Goal: Task Accomplishment & Management: Manage account settings

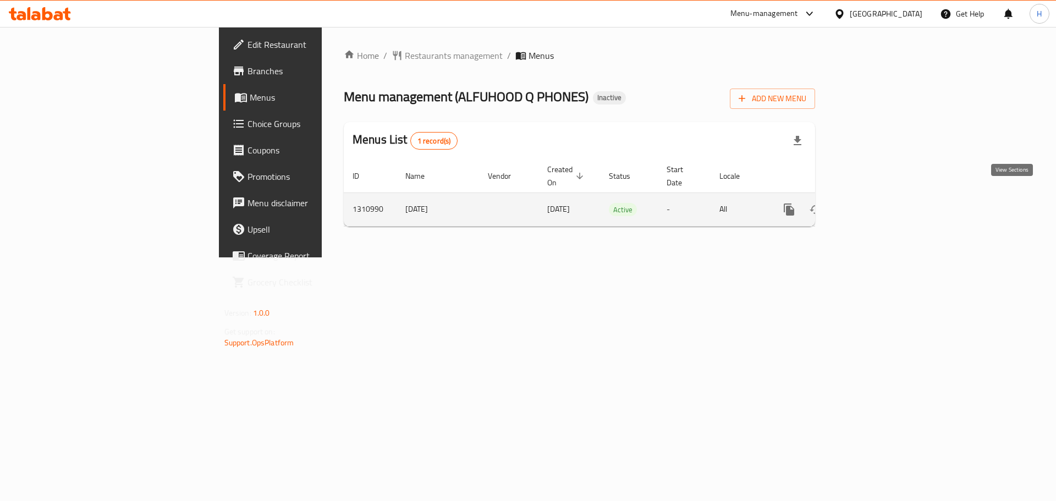
click at [875, 203] on icon "enhanced table" at bounding box center [868, 209] width 13 height 13
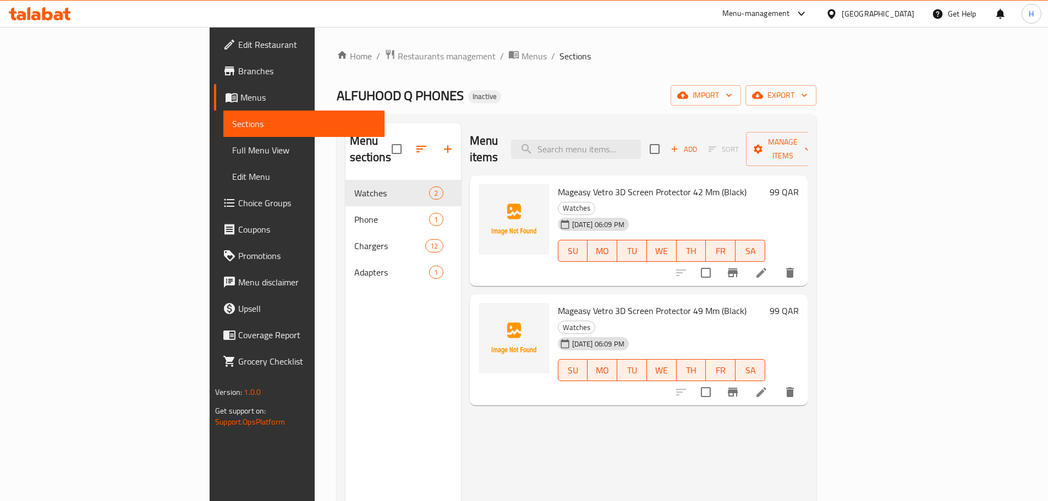
click at [232, 155] on span "Full Menu View" at bounding box center [304, 150] width 144 height 13
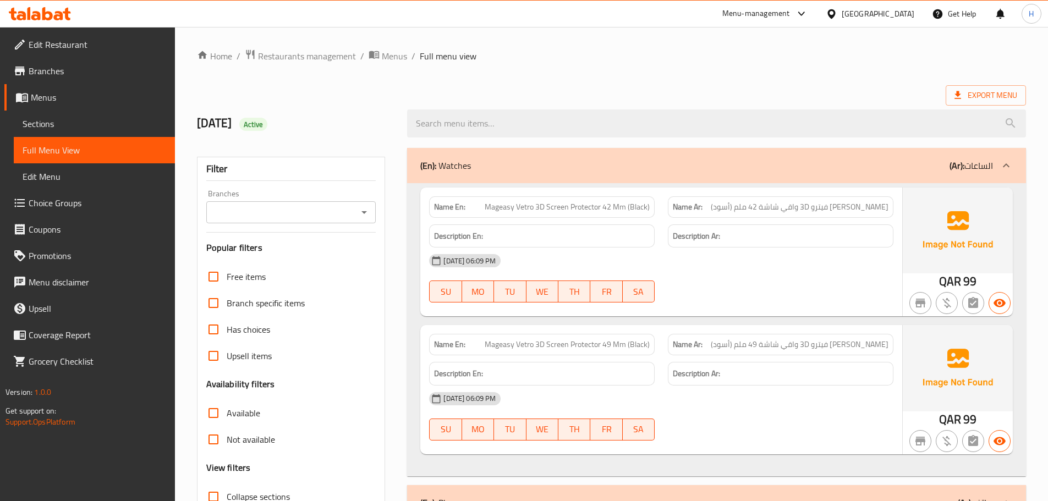
click at [256, 213] on input "Branches" at bounding box center [282, 212] width 145 height 15
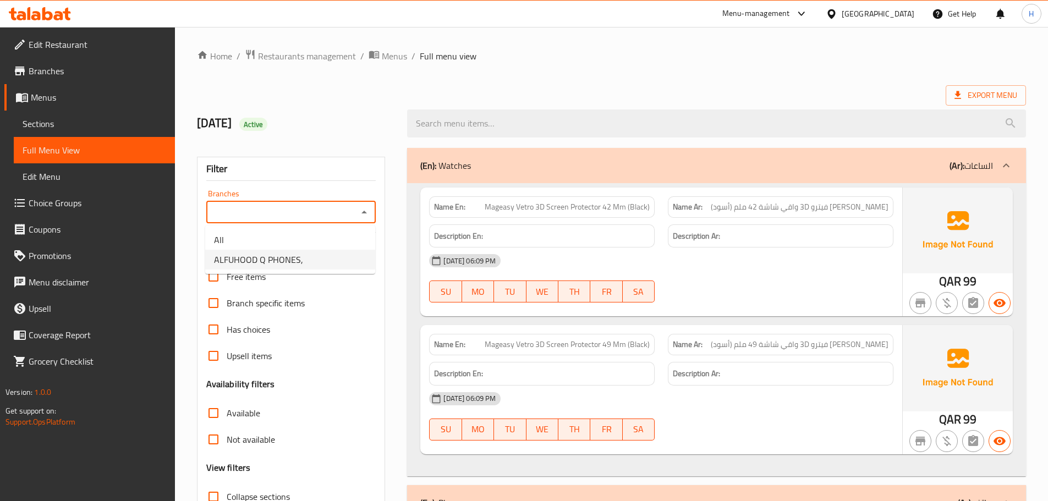
click at [283, 251] on li "ALFUHOOD Q PHONES," at bounding box center [290, 260] width 170 height 20
type input "ALFUHOOD Q PHONES,"
click at [84, 122] on span "Sections" at bounding box center [95, 123] width 144 height 13
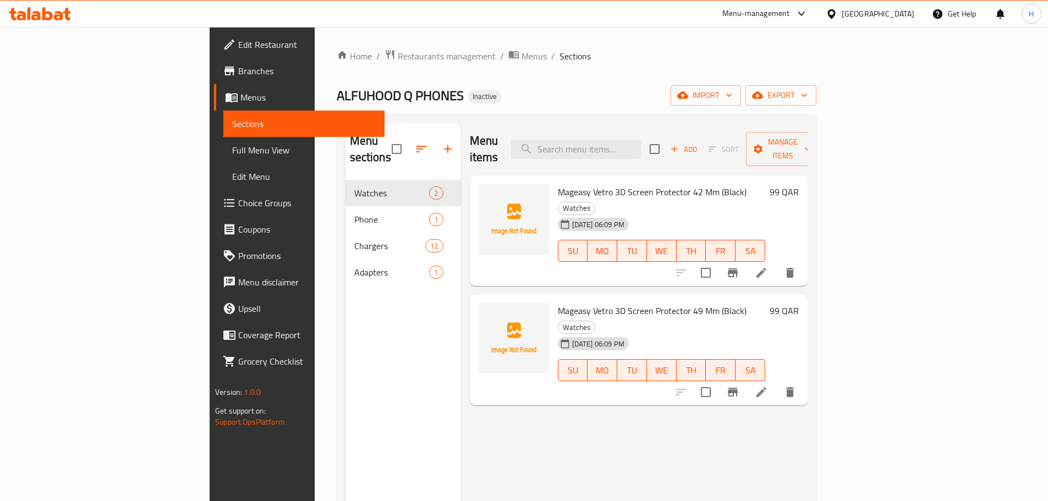
click at [232, 147] on span "Full Menu View" at bounding box center [304, 150] width 144 height 13
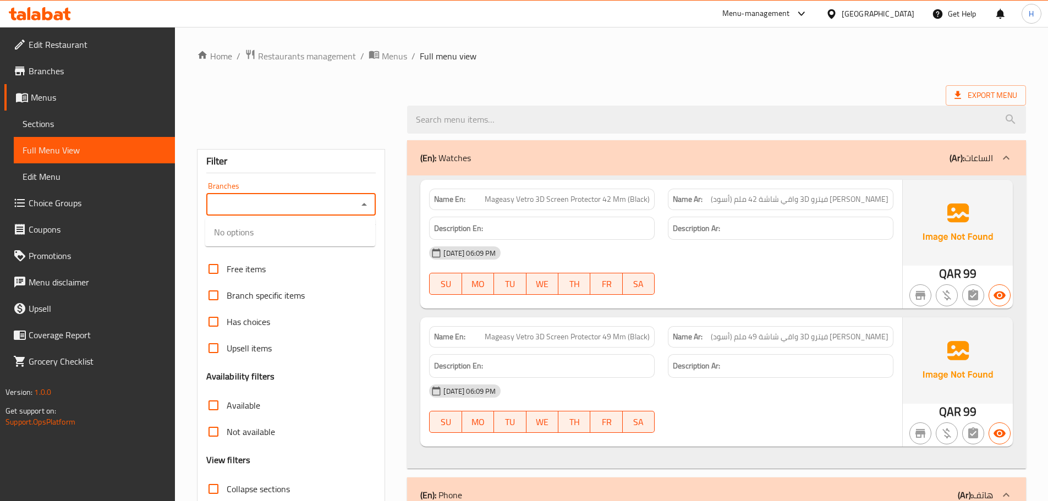
click at [327, 202] on input "Branches" at bounding box center [282, 204] width 145 height 15
click at [369, 200] on icon "Close" at bounding box center [363, 204] width 13 height 13
click at [361, 196] on div "Branches" at bounding box center [291, 205] width 170 height 22
click at [367, 198] on icon "Open" at bounding box center [363, 204] width 13 height 13
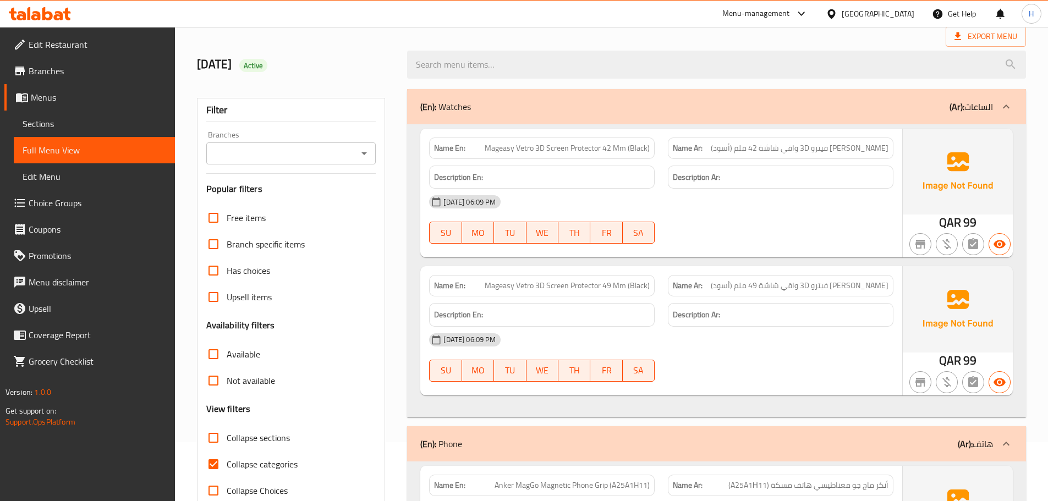
scroll to position [55, 0]
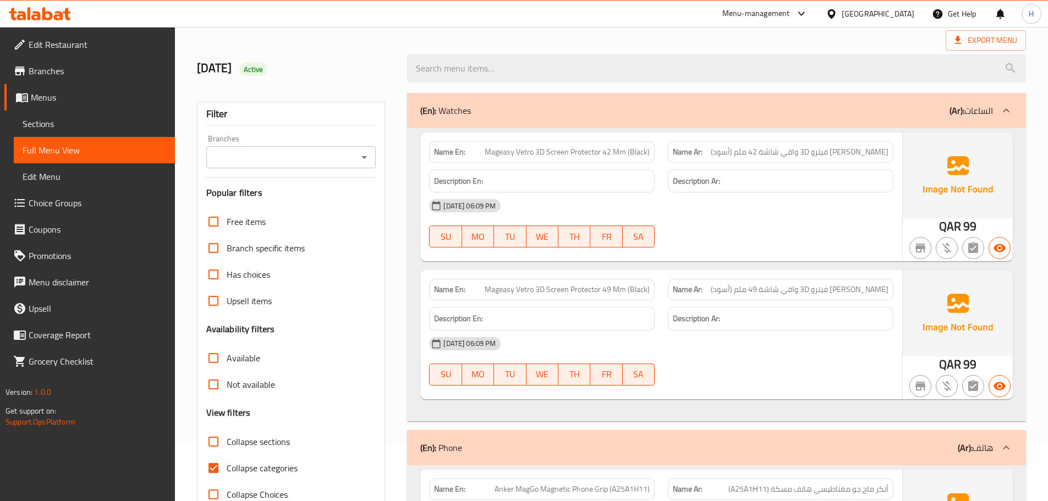
click at [854, 151] on span "ميج إيزي فيترو 3D واقي شاشة 42 ملم (أسود)" at bounding box center [799, 152] width 178 height 12
click at [118, 126] on span "Sections" at bounding box center [95, 123] width 144 height 13
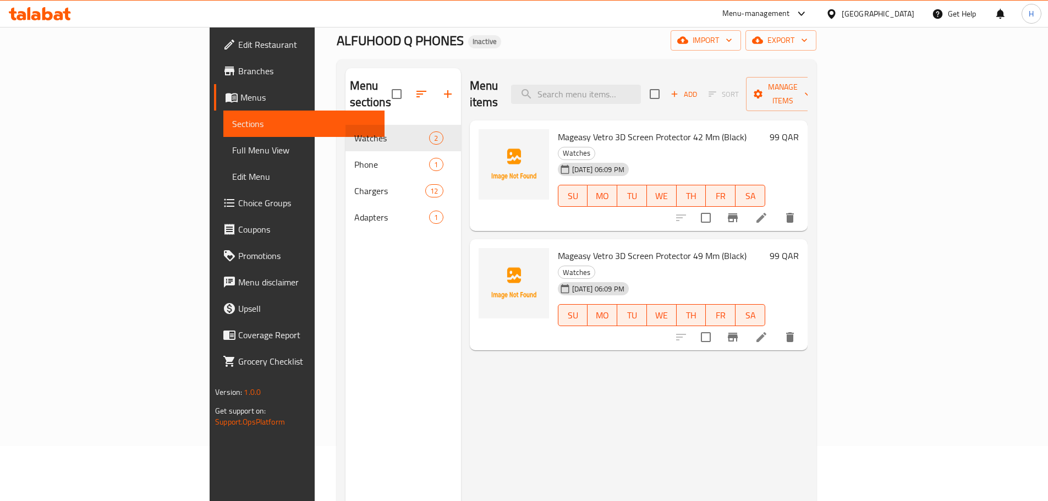
click at [776, 208] on li at bounding box center [761, 218] width 31 height 20
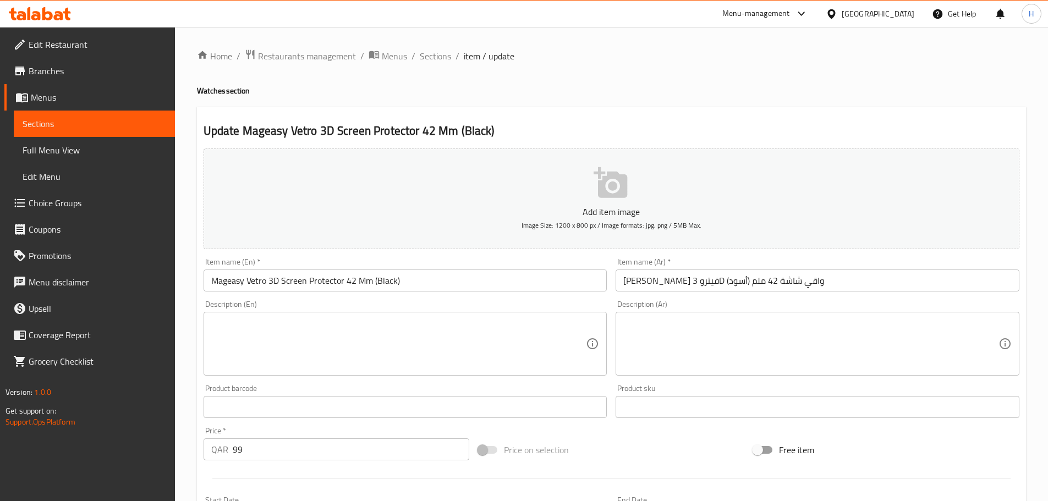
click at [289, 282] on input "Mageasy Vetro 3D Screen Protector 42 Mm (Black)" at bounding box center [405, 280] width 404 height 22
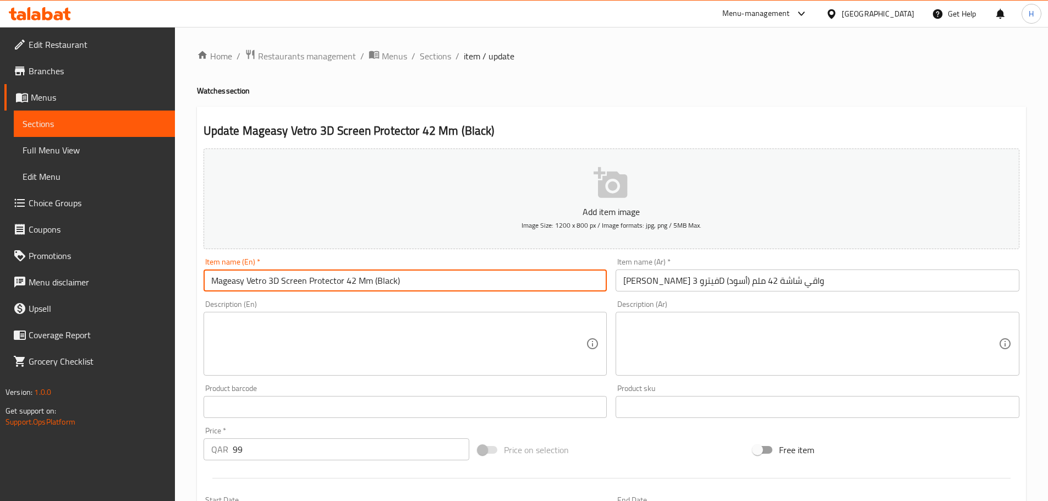
click at [289, 282] on input "Mageasy Vetro 3D Screen Protector 42 Mm (Black)" at bounding box center [405, 280] width 404 height 22
click at [790, 284] on input "ميج إيزي فيترو 3D واقي شاشة 42 ملم (أسود)" at bounding box center [817, 280] width 404 height 22
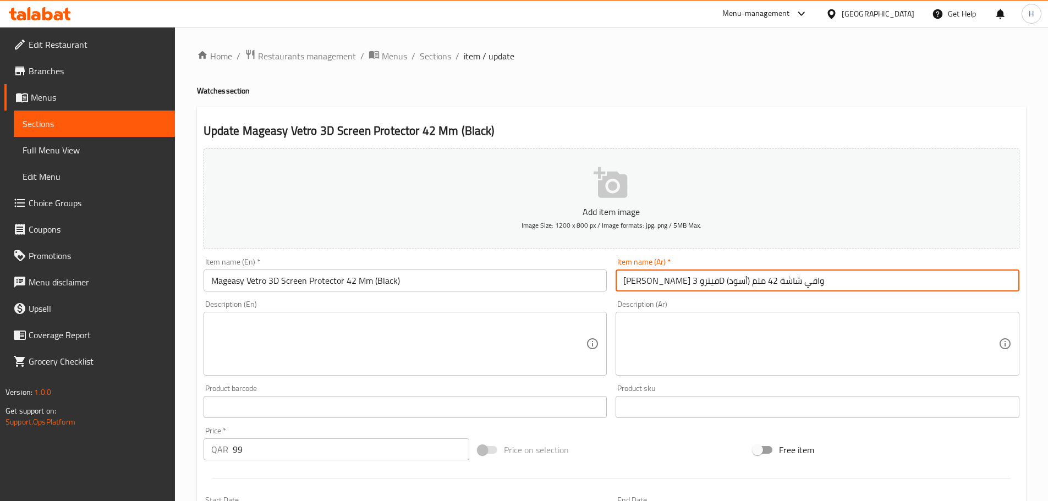
click at [790, 284] on input "ميج إيزي فيترو 3D واقي شاشة 42 ملم (أسود)" at bounding box center [817, 280] width 404 height 22
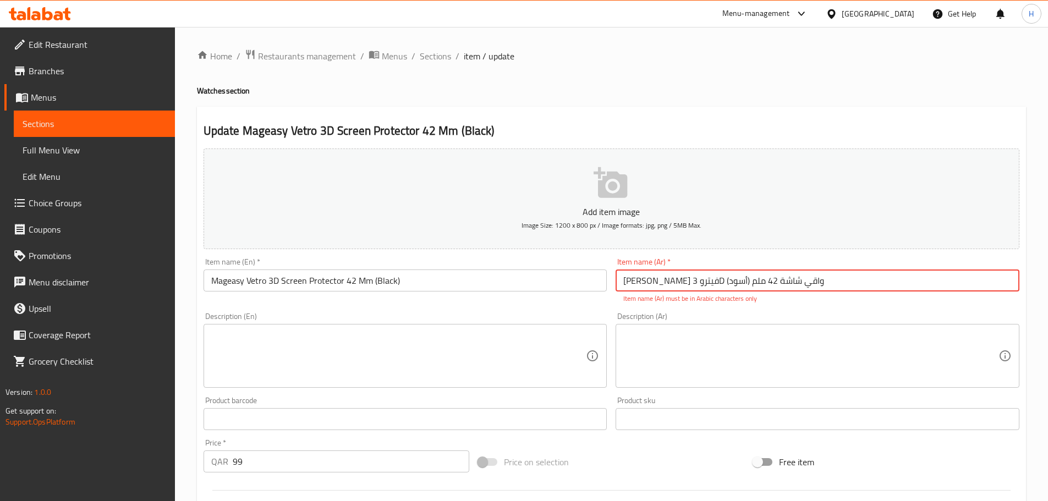
click at [682, 284] on input "ميج إيزي فيترو 3D واقي شاشة 42 ملم (أسود)" at bounding box center [817, 280] width 404 height 22
drag, startPoint x: 672, startPoint y: 283, endPoint x: 679, endPoint y: 283, distance: 7.1
click at [679, 283] on input "ميج إيزي فيترو 3 D واقي شاشة 42 ملم (أسود)" at bounding box center [817, 280] width 404 height 22
click at [691, 282] on input "ماج إيزي فيترو 3 D واقي شاشة 42 ملم (أسود)" at bounding box center [817, 280] width 404 height 22
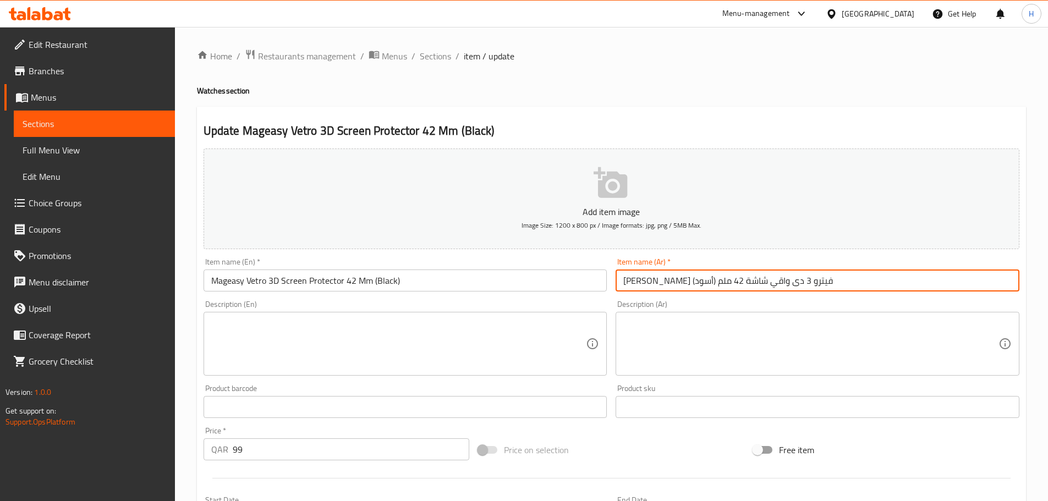
type input "[PERSON_NAME] فيترو 3 دى واقي شاشة 42 ملم (أسود)"
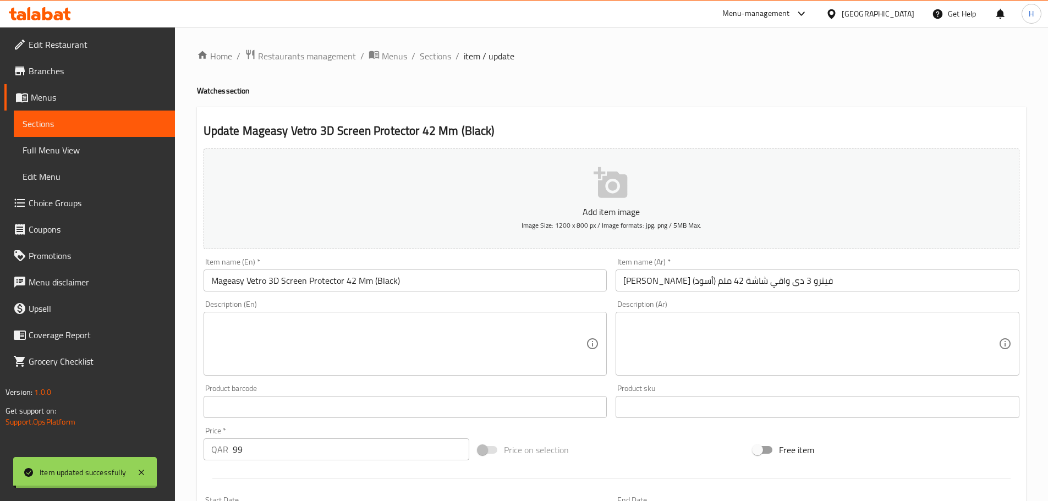
click at [681, 282] on div "Home / Restaurants management / Menus / Sections / item / update Watches sectio…" at bounding box center [611, 402] width 829 height 706
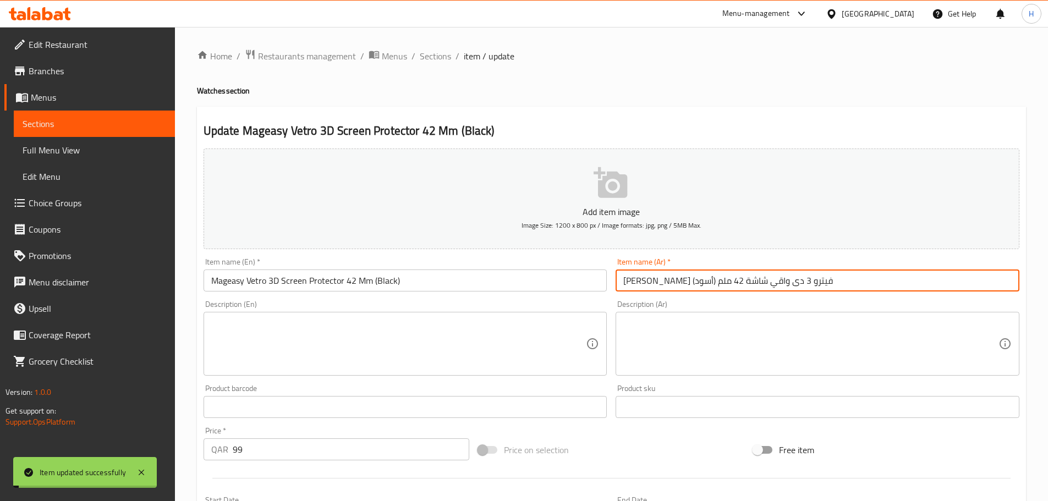
click at [681, 282] on input "[PERSON_NAME] فيترو 3 دى واقي شاشة 42 ملم (أسود)" at bounding box center [817, 280] width 404 height 22
click at [446, 55] on span "Sections" at bounding box center [435, 55] width 31 height 13
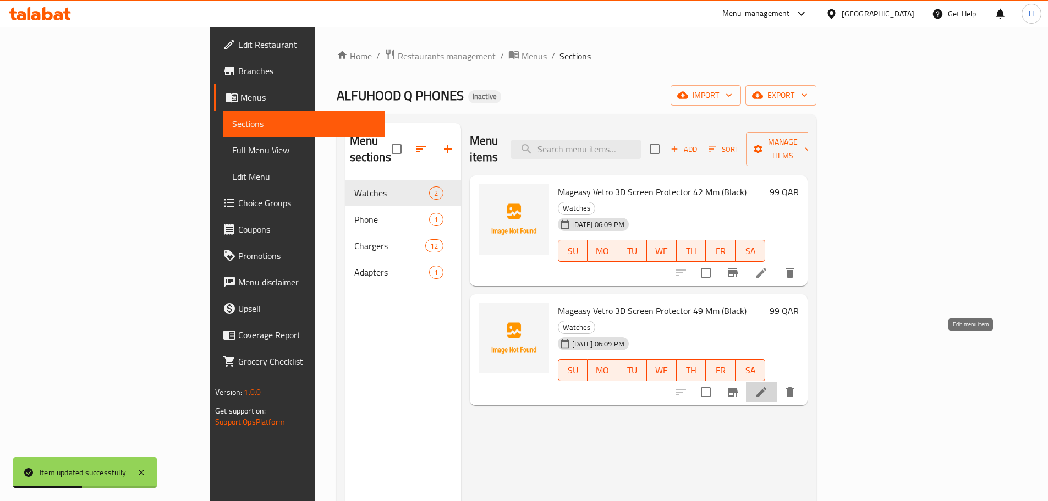
click at [768, 385] on icon at bounding box center [760, 391] width 13 height 13
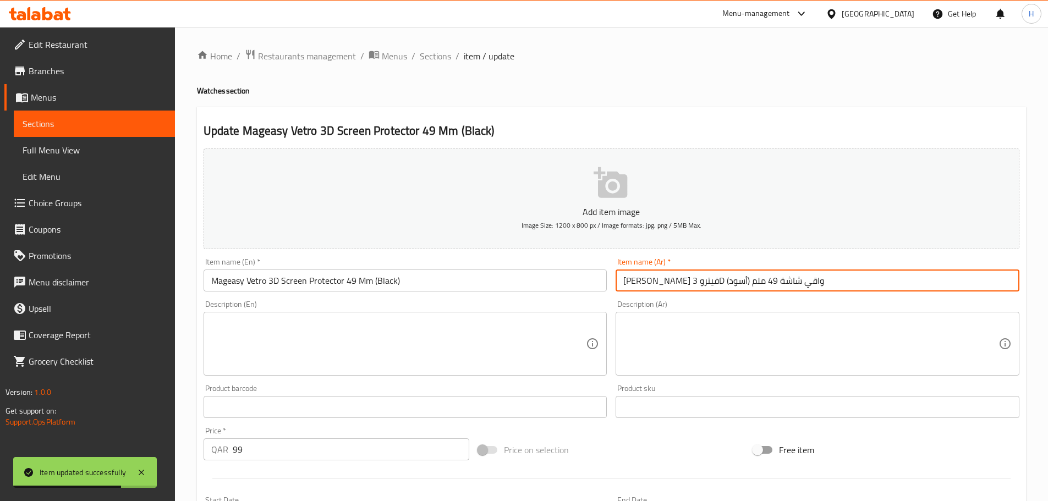
drag, startPoint x: 671, startPoint y: 282, endPoint x: 679, endPoint y: 284, distance: 7.5
click at [679, 284] on input "ميج إيزي فيترو 3D واقي شاشة 49 ملم (أسود)" at bounding box center [817, 280] width 404 height 22
click at [685, 281] on input "ميج إيزي فيترو 3D واقي شاشة 49 ملم (أسود)" at bounding box center [817, 280] width 404 height 22
click at [676, 278] on input "ميج إيزي فيترو 3D واقي شاشة 49 ملم (أسود)" at bounding box center [817, 280] width 404 height 22
click at [677, 278] on input "ميج إيزي فيترو 3D واقي شاشة 49 ملم (أسود)" at bounding box center [817, 280] width 404 height 22
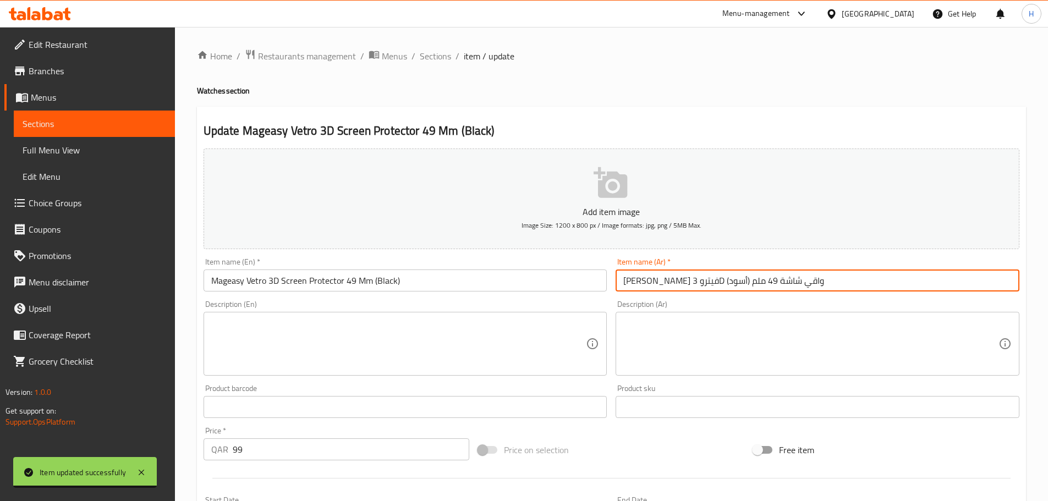
click at [677, 278] on input "ميج إيزي فيترو 3D واقي شاشة 49 ملم (أسود)" at bounding box center [817, 280] width 404 height 22
click at [684, 273] on input "ماج إيزي فيترو 3D واقي شاشة 49 ملم (أسود)" at bounding box center [817, 280] width 404 height 22
type input "[PERSON_NAME] فيترو 3 دى واقي شاشة 49 ملم (أسود)"
click at [674, 286] on input "[PERSON_NAME] فيترو 3 دى واقي شاشة 49 ملم (أسود)" at bounding box center [817, 280] width 404 height 22
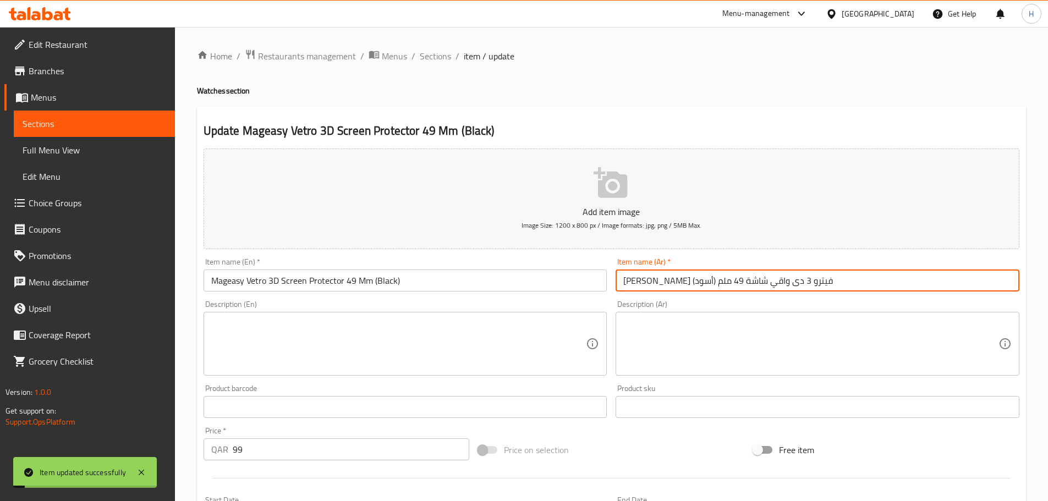
click at [674, 286] on input "[PERSON_NAME] فيترو 3 دى واقي شاشة 49 ملم (أسود)" at bounding box center [817, 280] width 404 height 22
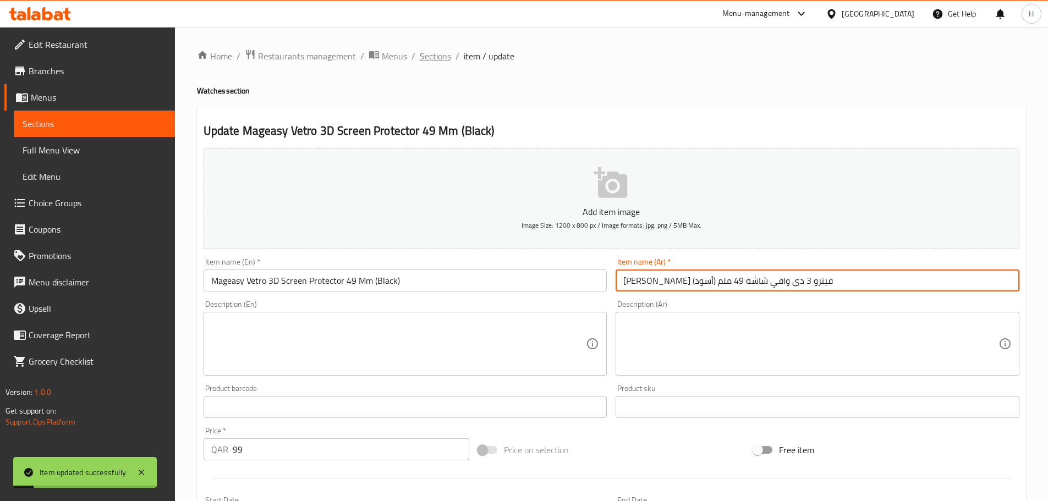
click at [437, 61] on span "Sections" at bounding box center [435, 55] width 31 height 13
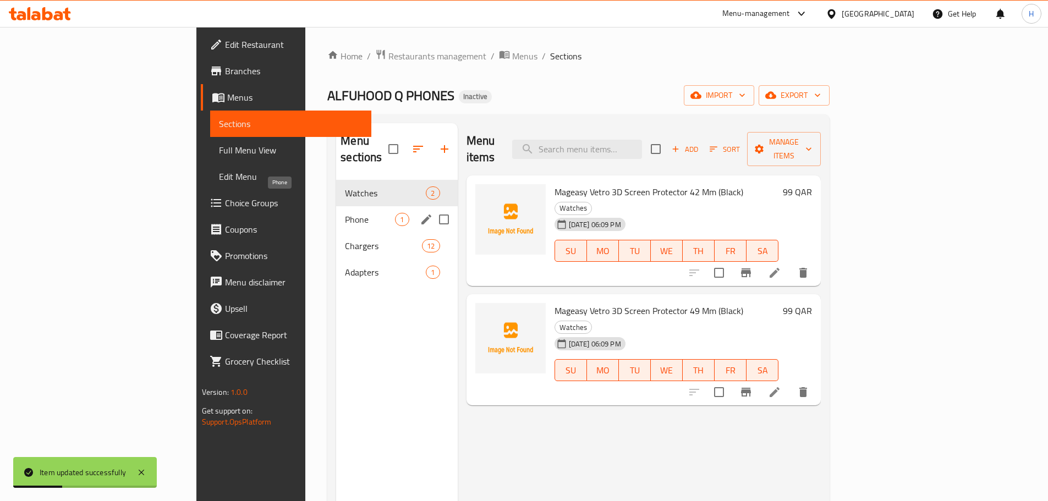
click at [345, 213] on span "Phone" at bounding box center [370, 219] width 50 height 13
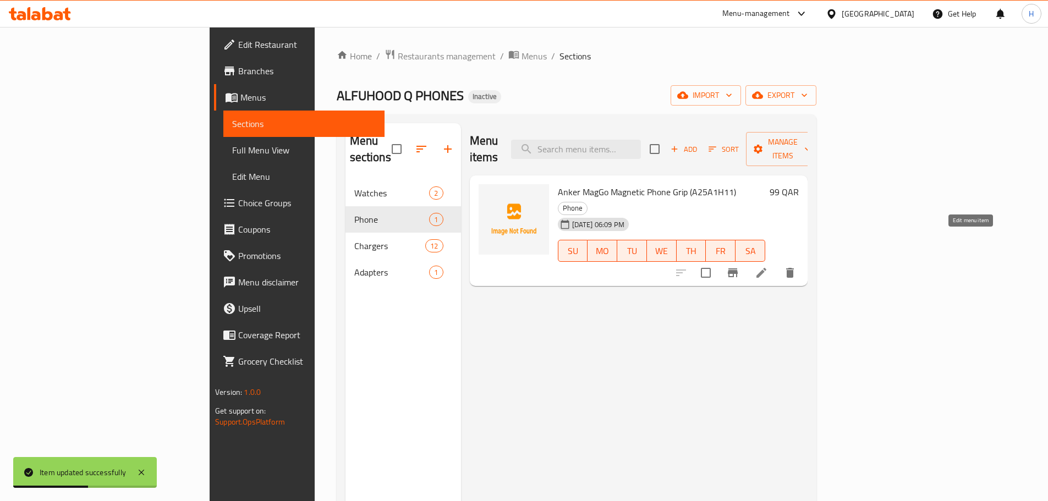
click at [766, 268] on icon at bounding box center [761, 273] width 10 height 10
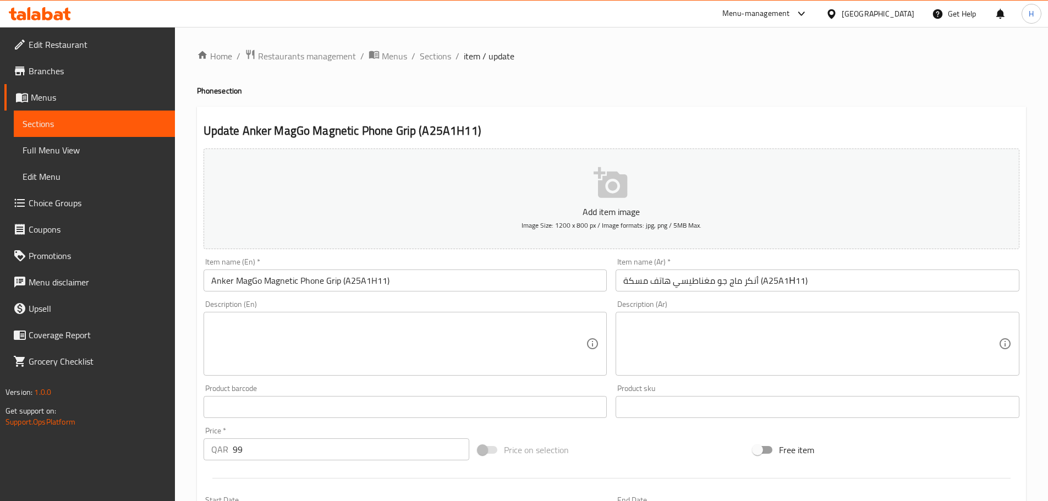
click at [335, 281] on input "Anker MagGo Magnetic Phone Grip (A25A1H11)" at bounding box center [405, 280] width 404 height 22
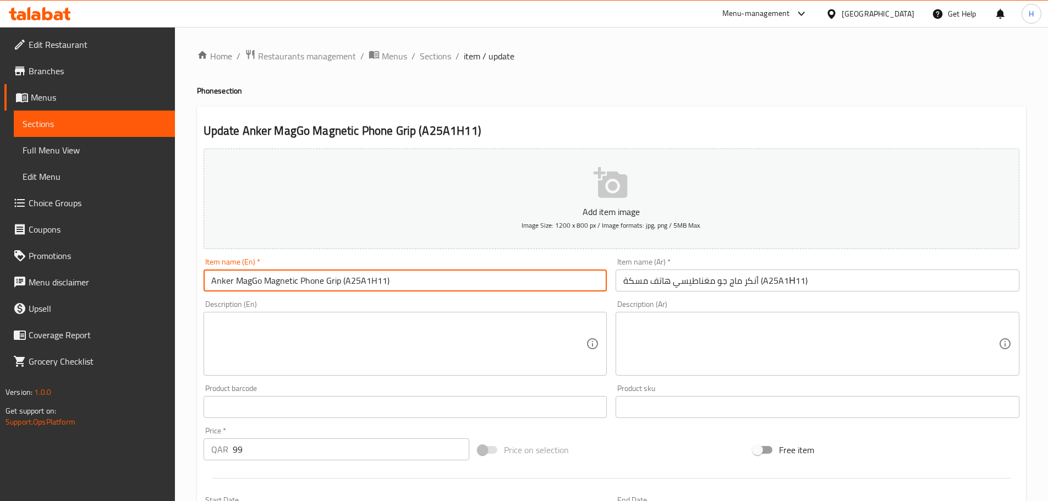
drag, startPoint x: 335, startPoint y: 281, endPoint x: 214, endPoint y: 288, distance: 121.2
click at [214, 288] on input "Anker MagGo Magnetic Phone Grip (A25A1H11)" at bounding box center [405, 280] width 404 height 22
click at [81, 155] on span "Full Menu View" at bounding box center [95, 150] width 144 height 13
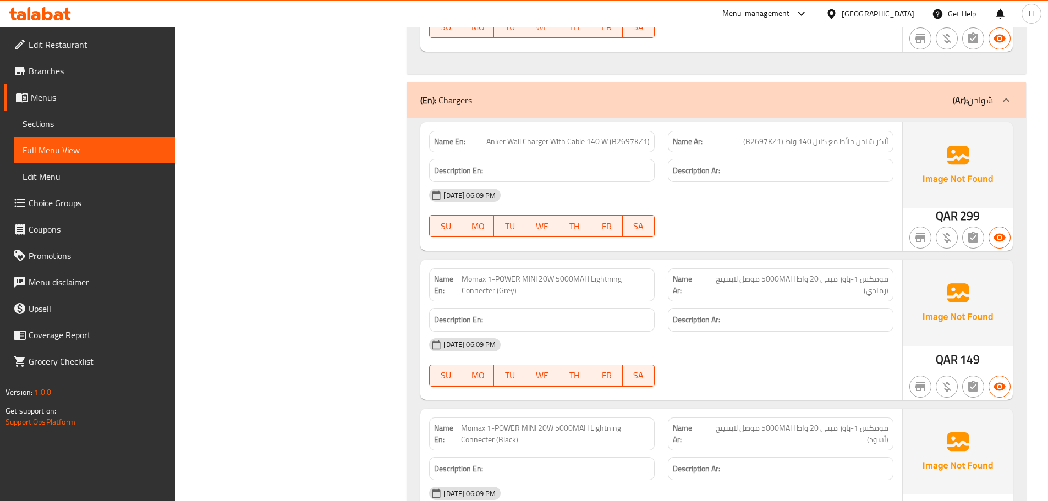
scroll to position [605, 0]
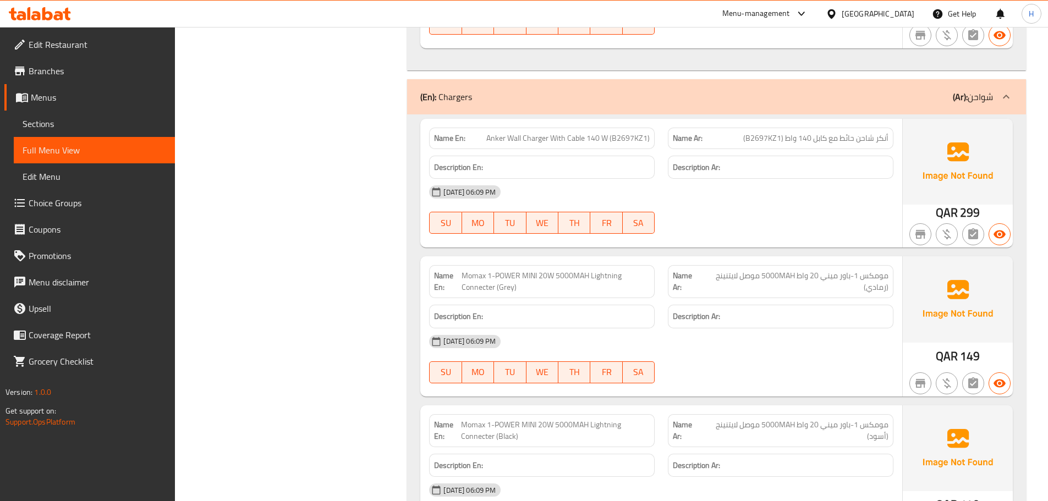
click at [732, 207] on div "10-09-2025 06:09 PM SU MO TU WE TH FR SA" at bounding box center [660, 210] width 477 height 62
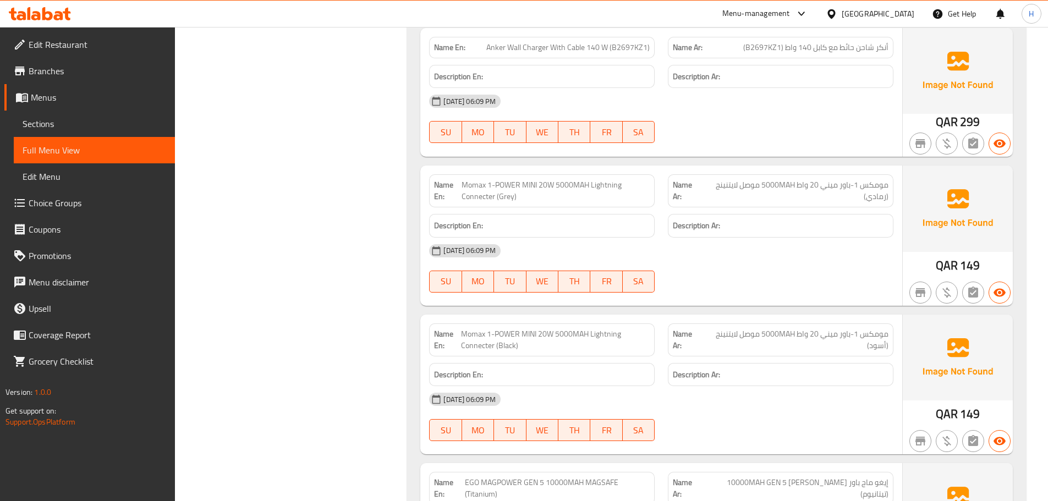
scroll to position [715, 0]
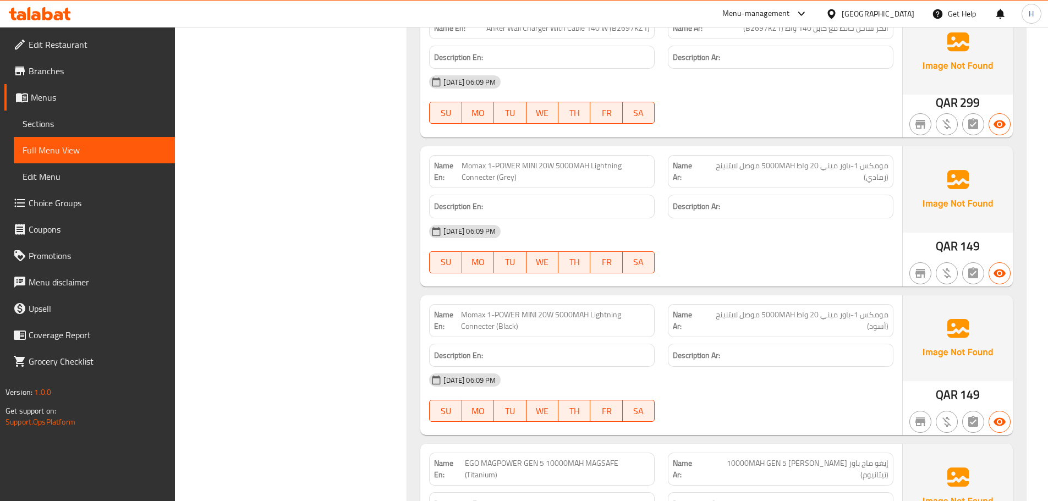
click at [644, 223] on div "10-09-2025 06:09 PM" at bounding box center [660, 231] width 477 height 26
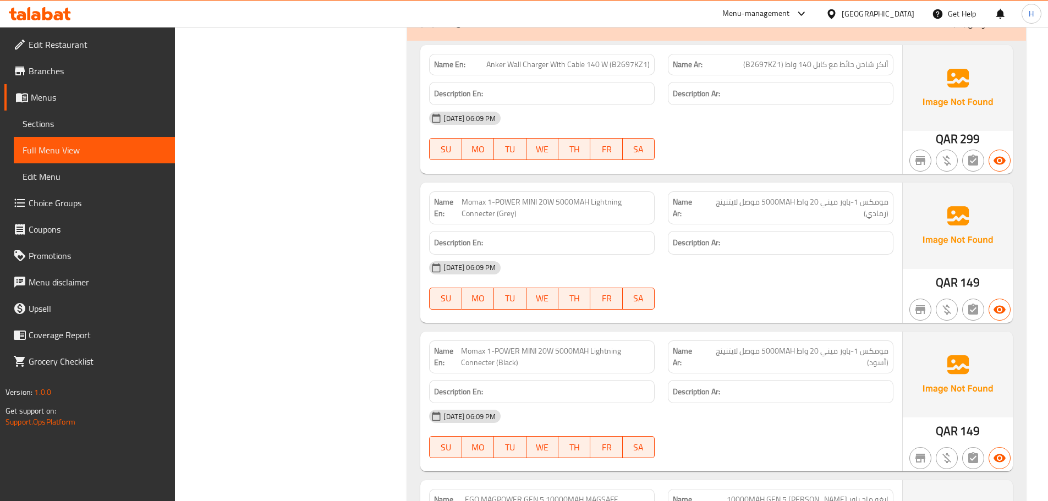
scroll to position [660, 0]
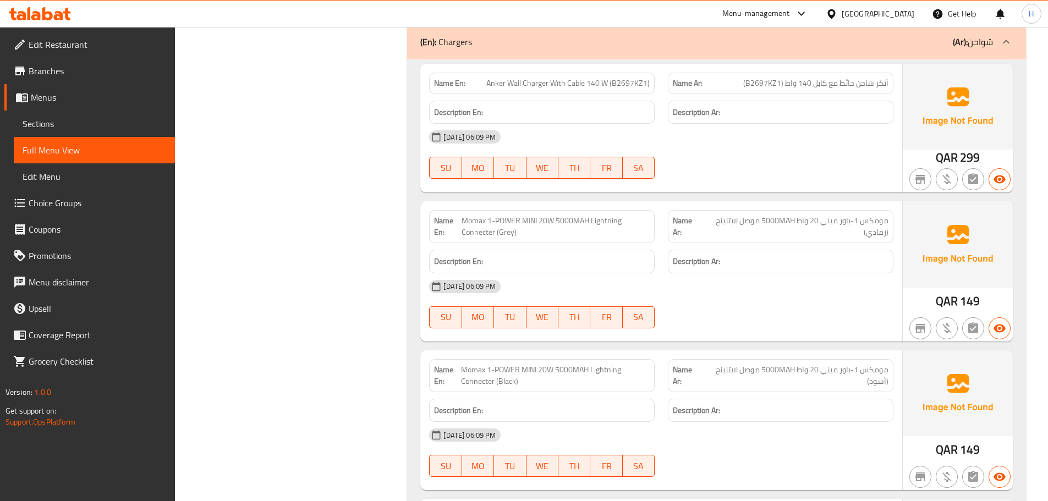
click at [873, 217] on span "مومكس 1-باور ميني 20 واط 5000MAH موصل لايتنينج (رمادي)" at bounding box center [795, 226] width 188 height 23
click at [868, 227] on span "مومكس 1-باور ميني 20 واط 5000MAH موصل لايتنينج (رمادي)" at bounding box center [795, 226] width 188 height 23
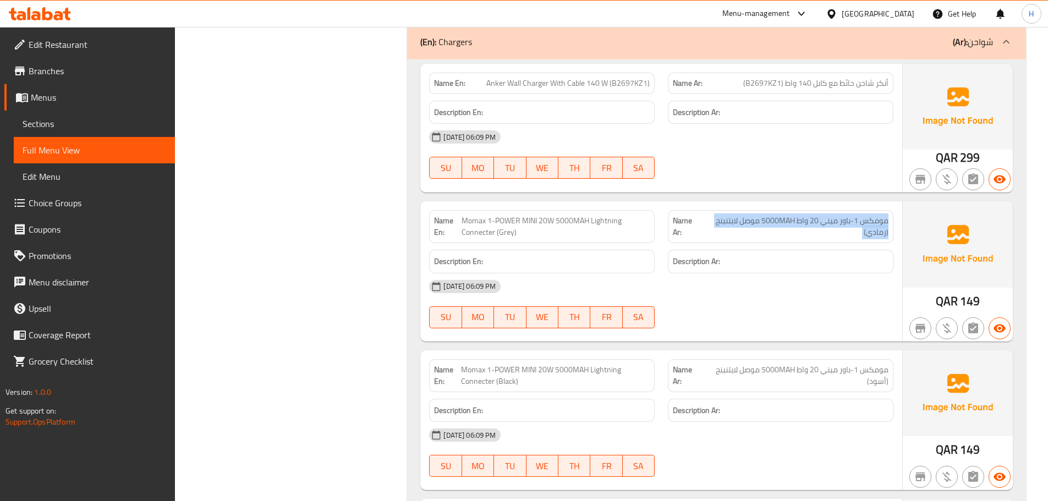
click at [868, 226] on span "مومكس 1-باور ميني 20 واط 5000MAH موصل لايتنينج (رمادي)" at bounding box center [795, 226] width 188 height 23
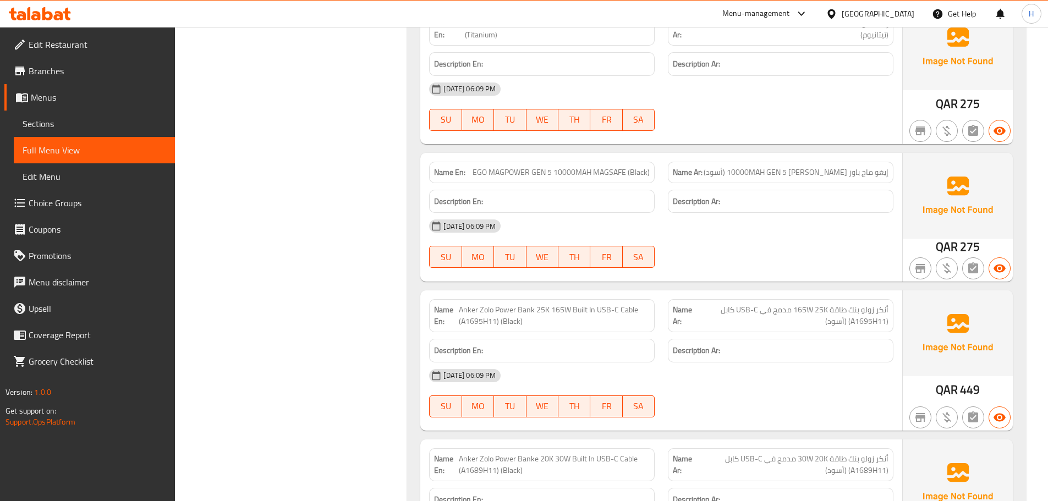
scroll to position [1210, 0]
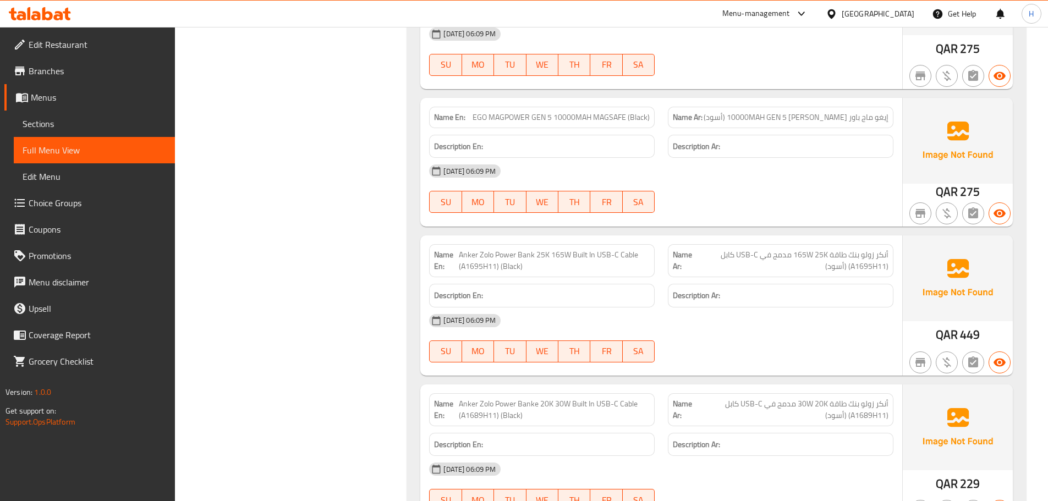
click at [646, 296] on h6 "Description En:" at bounding box center [542, 296] width 216 height 14
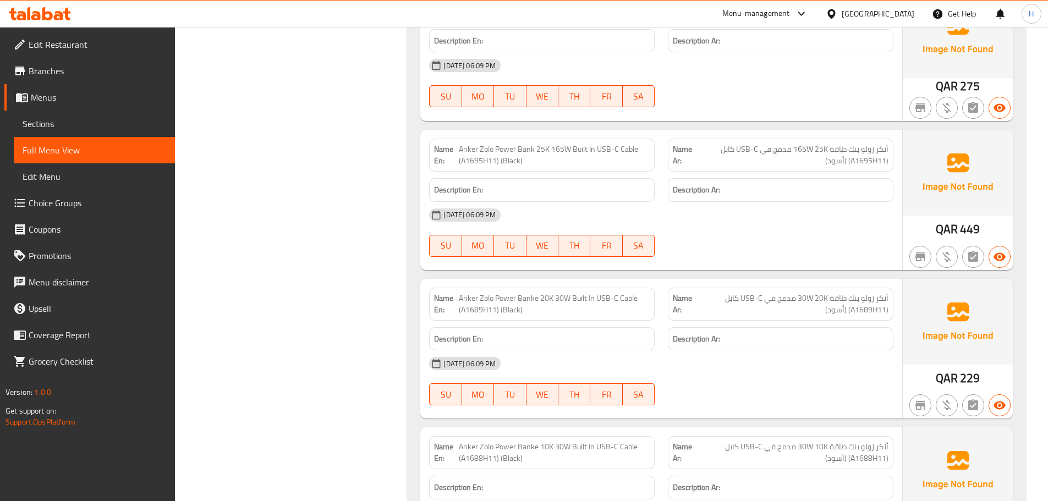
scroll to position [1320, 0]
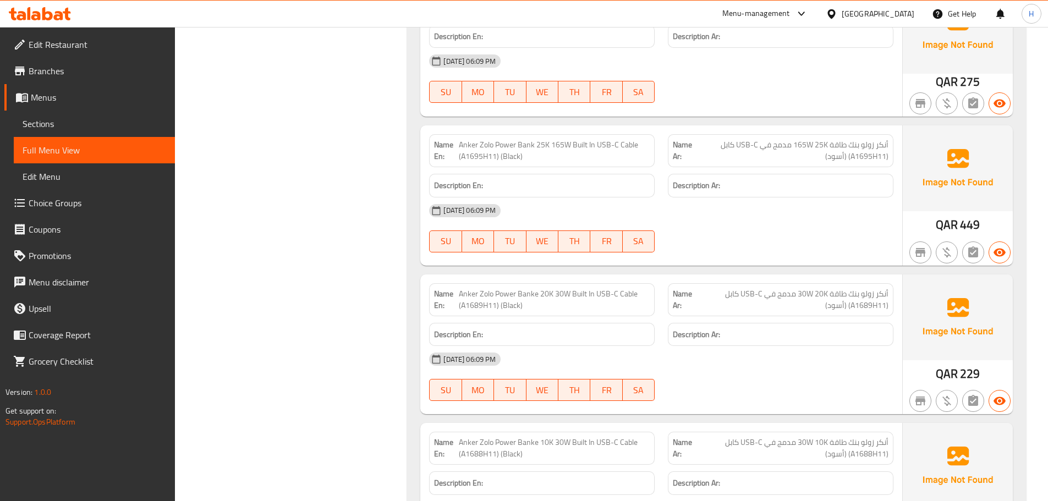
click at [582, 299] on span "Anker Zolo Power Banke 20K 30W Built In USB-C Cable (A1689H11) (Black)" at bounding box center [554, 299] width 191 height 23
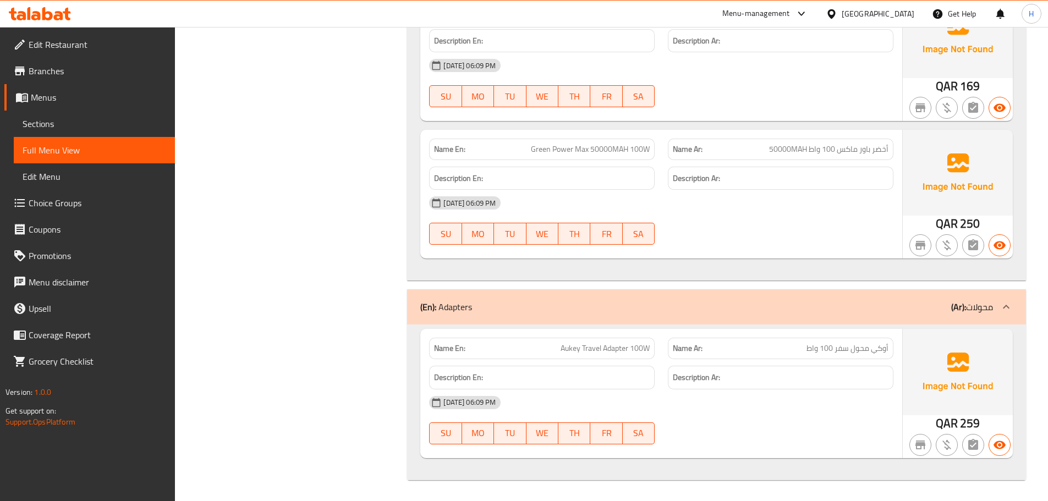
scroll to position [2198, 0]
click at [874, 343] on span "أوكي محول سفر 100 واط" at bounding box center [847, 347] width 82 height 12
click at [873, 343] on span "أوكي محول سفر 100 واط" at bounding box center [847, 347] width 82 height 12
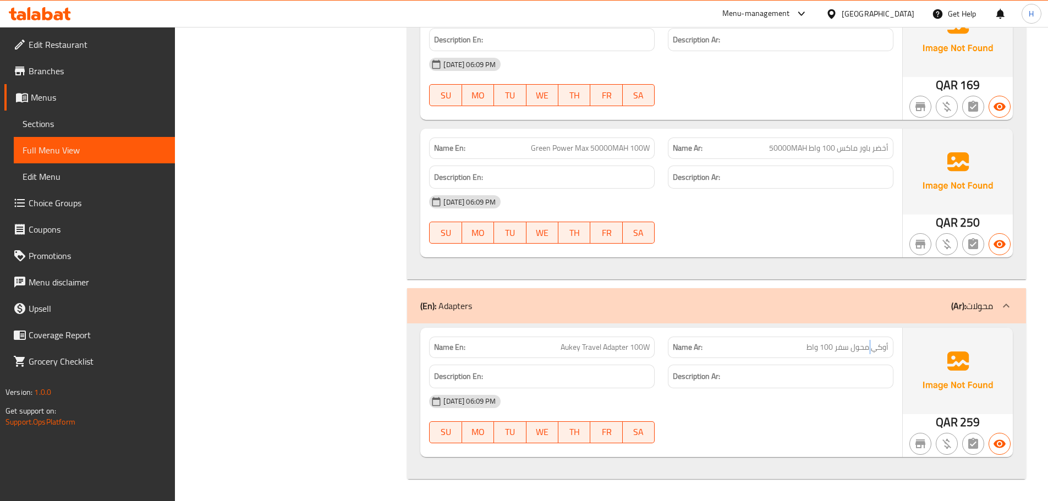
click at [873, 343] on span "أوكي محول سفر 100 واط" at bounding box center [847, 347] width 82 height 12
click at [863, 146] on span "أخضر باور ماكس 100 واط 50000MAH" at bounding box center [828, 148] width 119 height 12
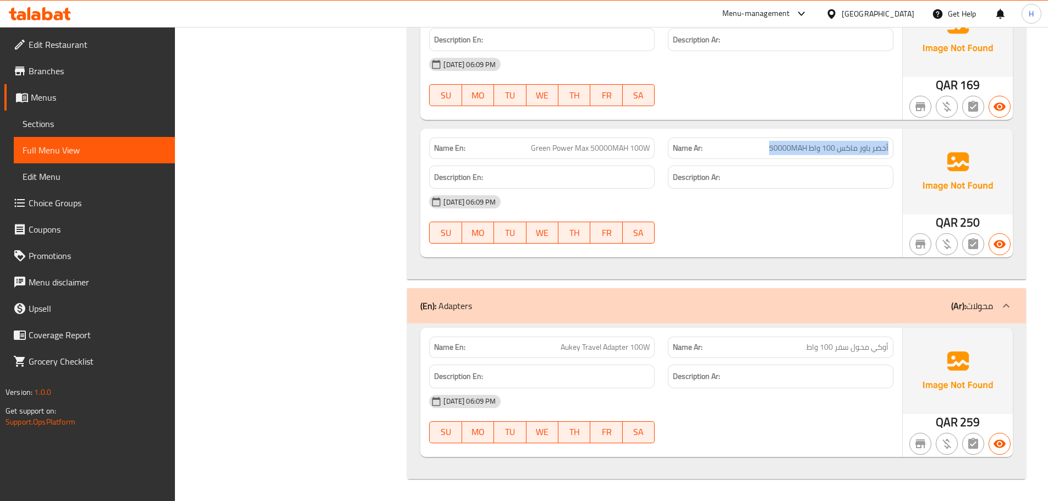
click at [861, 145] on span "أخضر باور ماكس 100 واط 50000MAH" at bounding box center [828, 148] width 119 height 12
drag, startPoint x: 861, startPoint y: 145, endPoint x: 269, endPoint y: 124, distance: 591.5
click at [858, 146] on span "أخضر باور ماكس 100 واط 50000MAH" at bounding box center [828, 148] width 119 height 12
copy span "أخضر باور ماكس 100 واط 50000MAH"
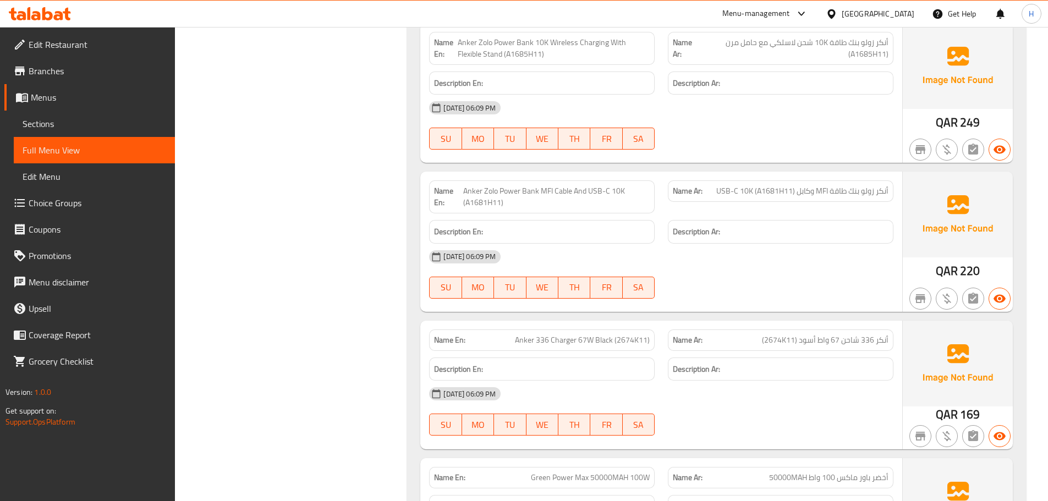
scroll to position [1868, 0]
click at [564, 240] on div "Description En:" at bounding box center [541, 233] width 225 height 24
click at [57, 42] on span "Edit Restaurant" at bounding box center [97, 44] width 137 height 13
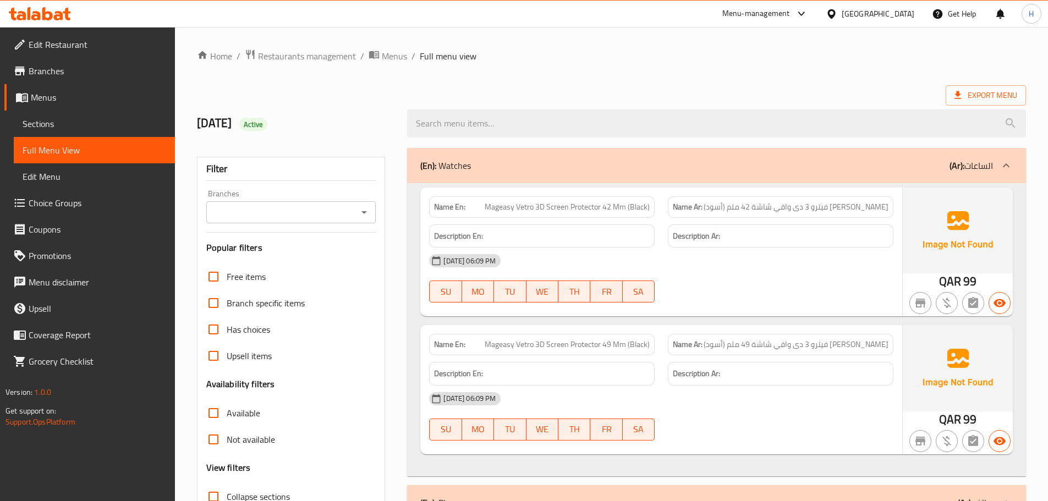
click at [55, 125] on span "Sections" at bounding box center [95, 123] width 144 height 13
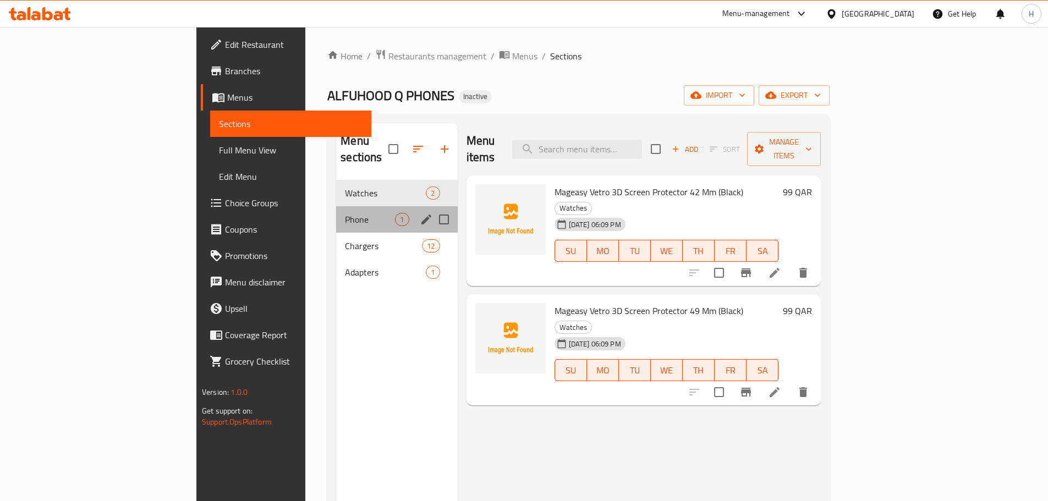
click at [336, 206] on div "Phone 1" at bounding box center [396, 219] width 121 height 26
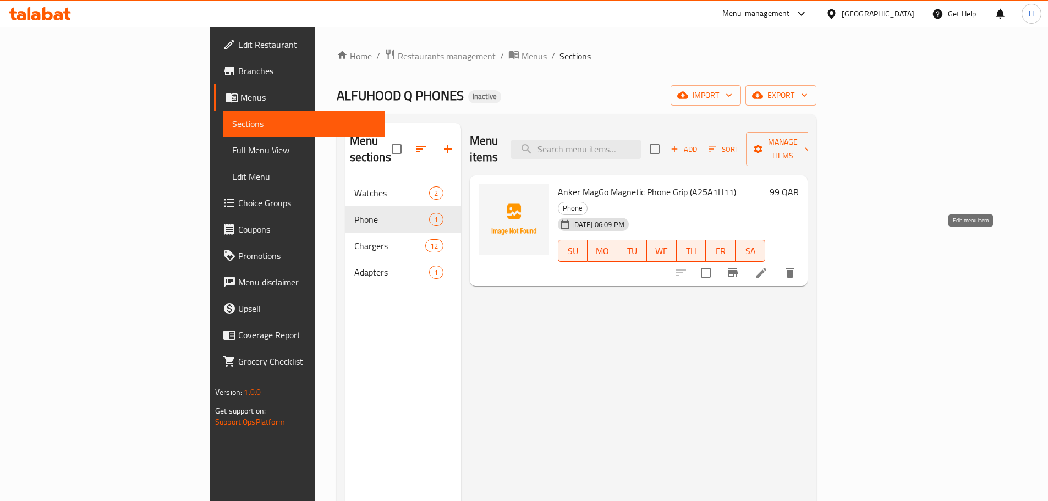
click at [768, 266] on icon at bounding box center [760, 272] width 13 height 13
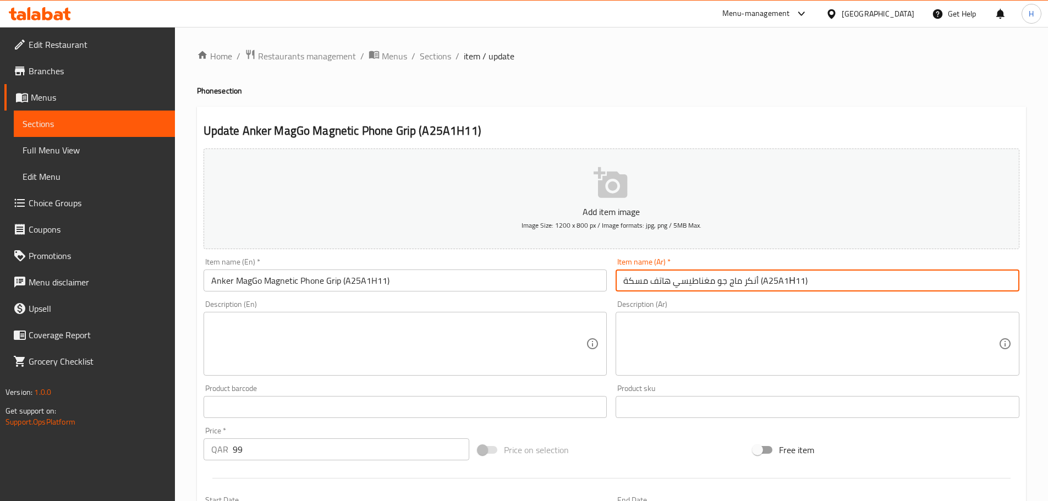
click at [702, 289] on input "أنكر ماج جو مغناطيسي هاتف مسكة (A25A1Η11)" at bounding box center [817, 280] width 404 height 22
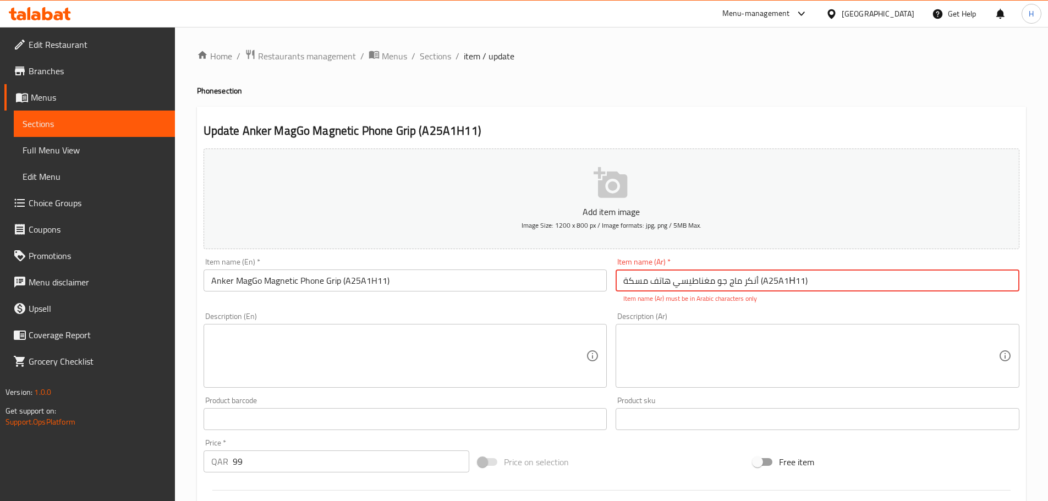
click at [658, 277] on input "أنكر ماج جو مغناطيسي هاتف مسكة (A25A1Η11)" at bounding box center [817, 280] width 404 height 22
drag, startPoint x: 658, startPoint y: 277, endPoint x: 613, endPoint y: 272, distance: 46.0
click at [613, 272] on div "Item name (Ar)   * أنكر ماج جو مغناطيسي هاتف مسكة (A25A1Η11) Item name (Ar) * I…" at bounding box center [817, 280] width 412 height 54
click at [653, 285] on input "أنكر ماج جو مغناطيسي هاتف مسكة (A25A1Η11)" at bounding box center [817, 280] width 404 height 22
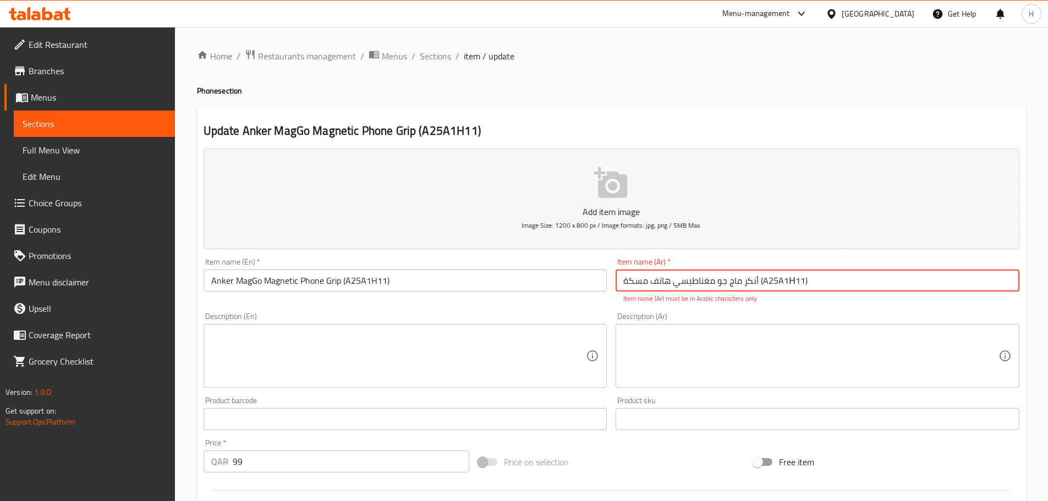
click at [653, 285] on input "أنكر ماج جو مغناطيسي هاتف مسكة (A25A1Η11)" at bounding box center [817, 280] width 404 height 22
click at [763, 279] on input "أنكر ماج جو مغناطيسي هاتف مسكة (A25A1Η11)" at bounding box center [817, 280] width 404 height 22
drag, startPoint x: 763, startPoint y: 280, endPoint x: 779, endPoint y: 280, distance: 15.4
click at [779, 280] on input "أنكر ماج جو مغناطيسي هاتف مسكة (A25A1Η11)" at bounding box center [817, 280] width 404 height 22
click at [810, 281] on input "أنكر ماج جو مغناطيسي هاتف مسكة (A25A1Η11)" at bounding box center [817, 280] width 404 height 22
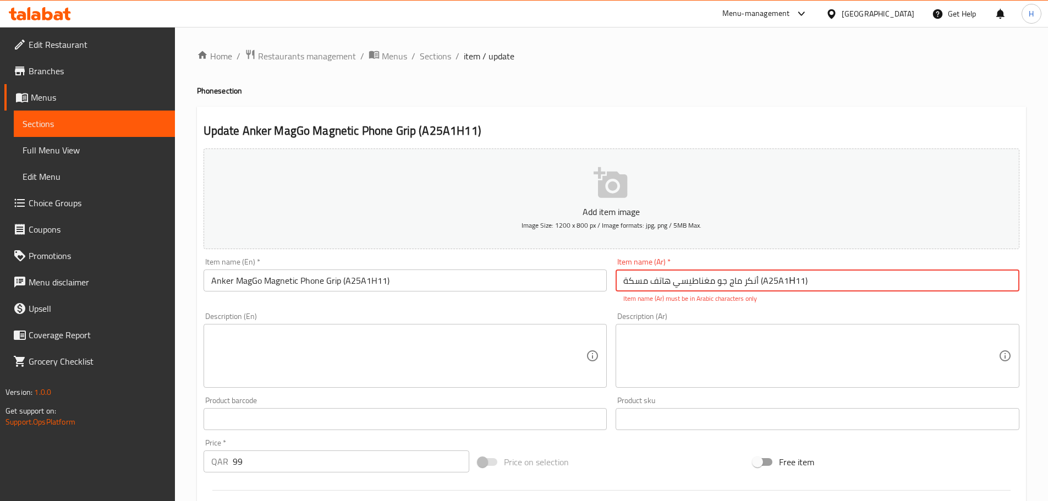
drag, startPoint x: 816, startPoint y: 280, endPoint x: 760, endPoint y: 280, distance: 55.5
click at [760, 280] on input "أنكر ماج جو مغناطيسي هاتف مسكة (A25A1Η11)" at bounding box center [817, 280] width 404 height 22
click at [98, 88] on link "Menus" at bounding box center [89, 97] width 170 height 26
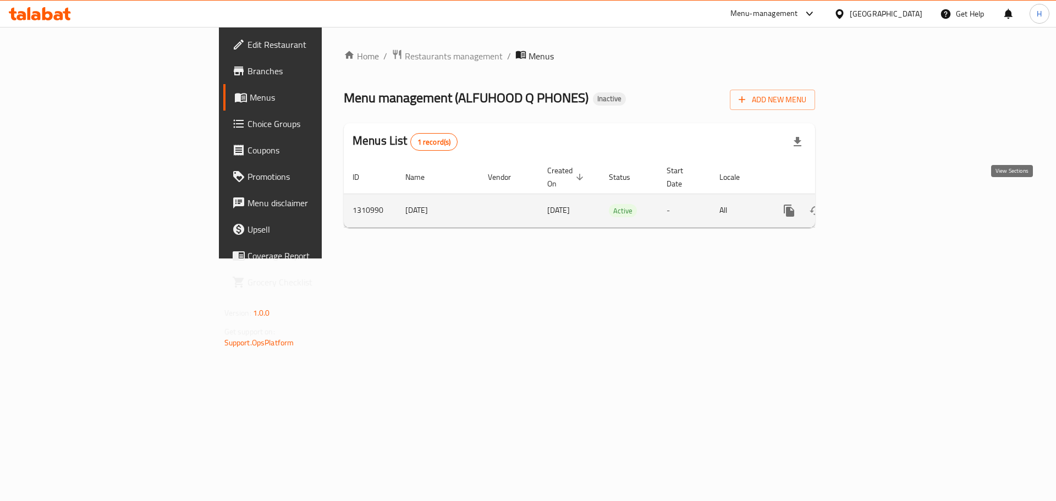
click at [875, 204] on icon "enhanced table" at bounding box center [868, 210] width 13 height 13
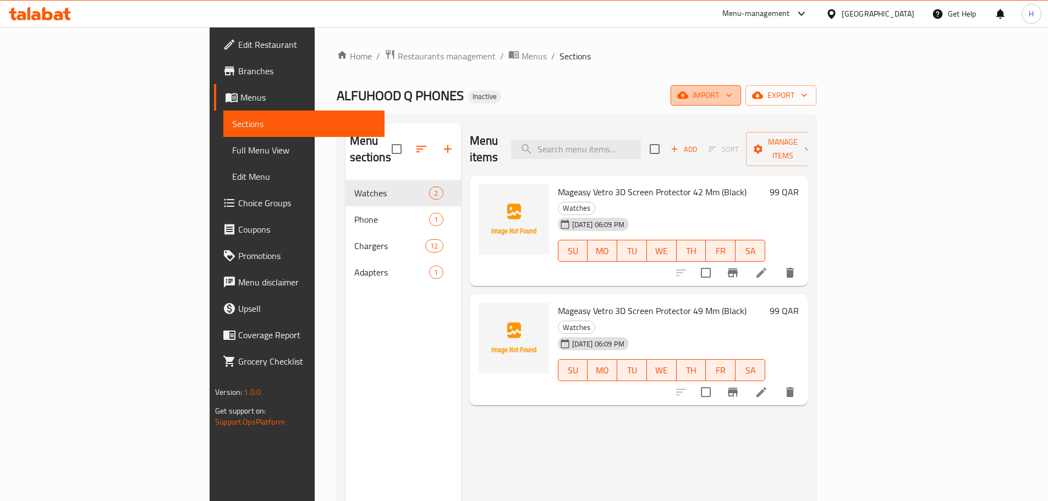
click at [732, 90] on span "import" at bounding box center [705, 96] width 53 height 14
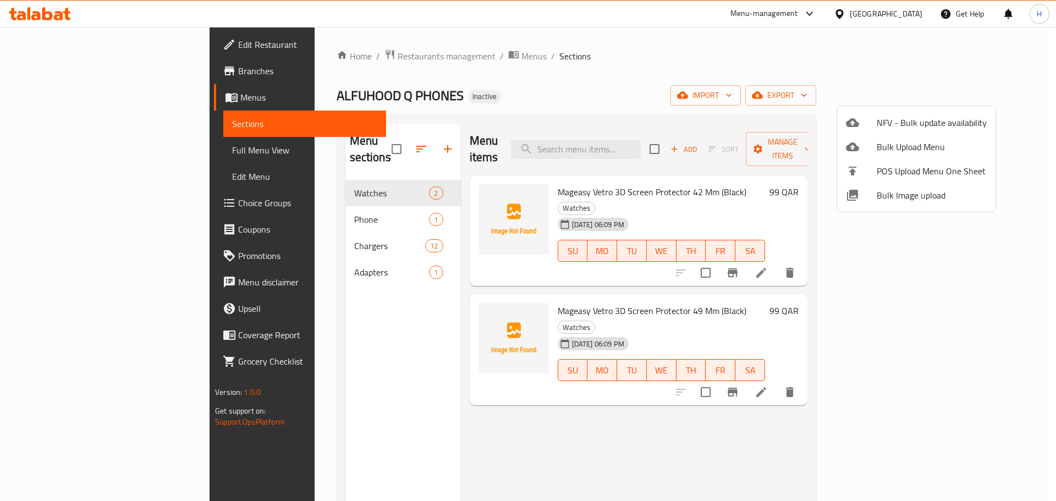
drag, startPoint x: 976, startPoint y: 108, endPoint x: 983, endPoint y: 106, distance: 7.0
click at [978, 108] on ul "NFV - Bulk update availability Bulk Upload Menu POS Upload Menu One Sheet Bulk …" at bounding box center [916, 159] width 158 height 106
click at [988, 103] on div at bounding box center [528, 250] width 1056 height 501
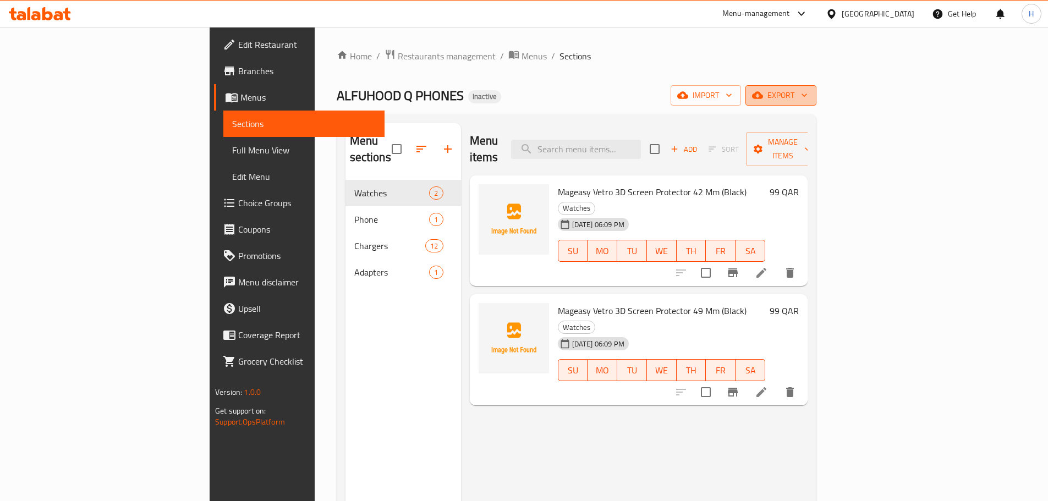
click at [807, 98] on span "export" at bounding box center [780, 96] width 53 height 14
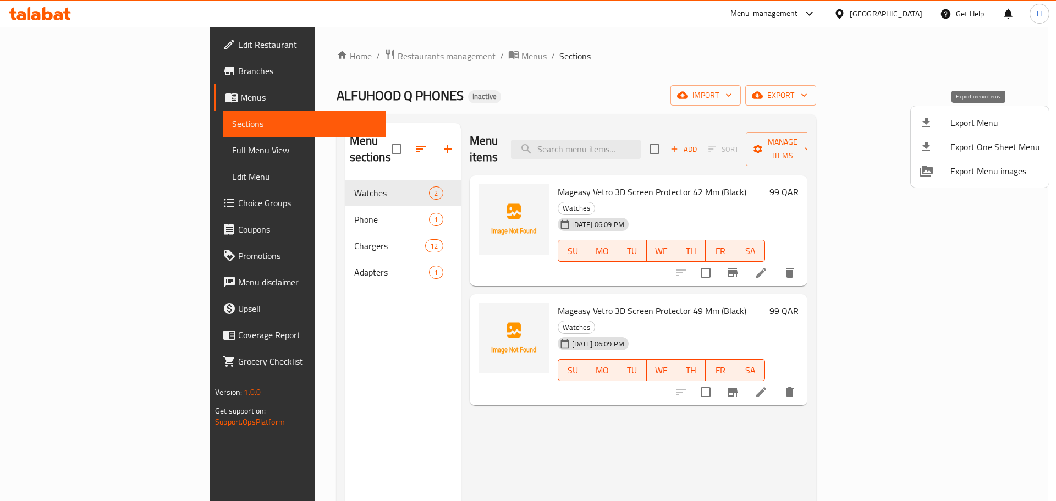
click at [989, 124] on span "Export Menu" at bounding box center [995, 122] width 90 height 13
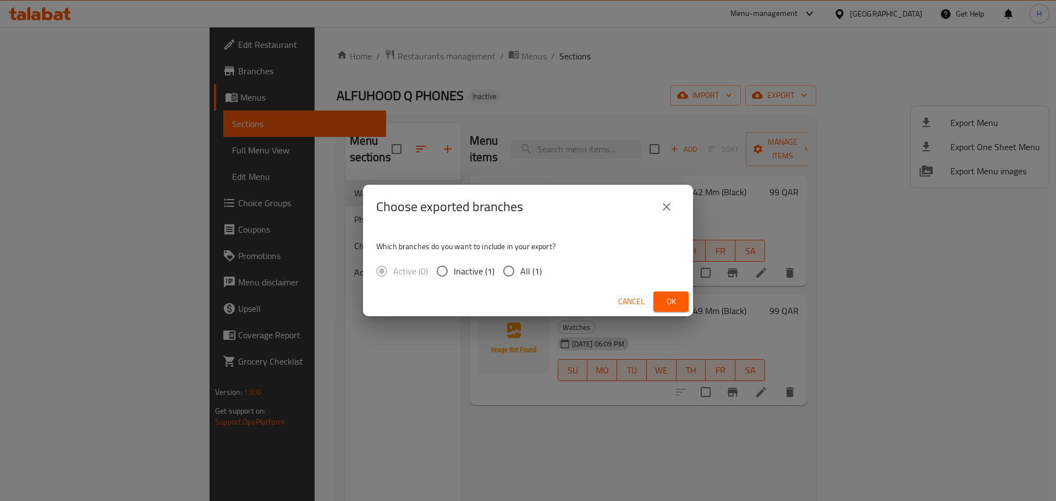
click at [510, 270] on input "All (1)" at bounding box center [508, 271] width 23 height 23
radio input "true"
click at [682, 300] on button "Ok" at bounding box center [670, 301] width 35 height 20
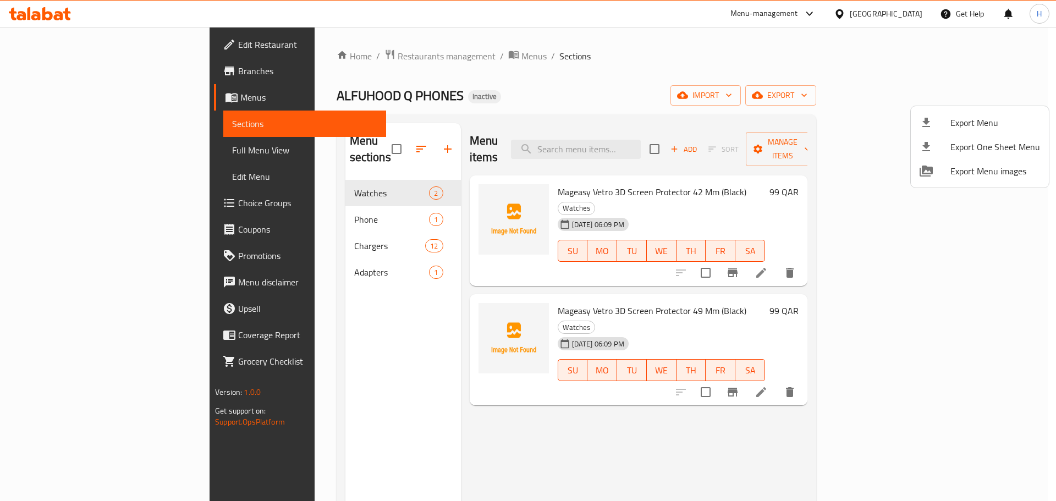
click at [343, 140] on div at bounding box center [528, 250] width 1056 height 501
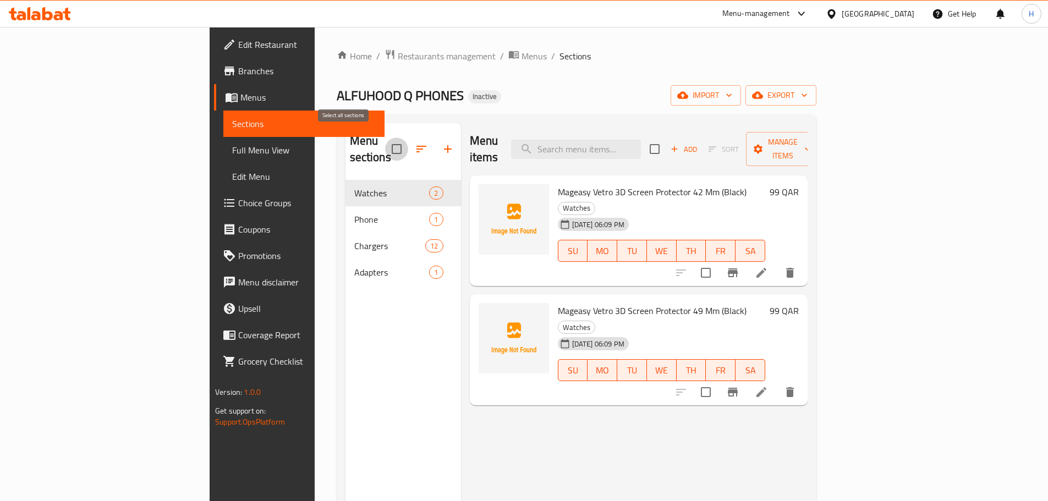
click at [385, 140] on input "checkbox" at bounding box center [396, 148] width 23 height 23
checkbox input "true"
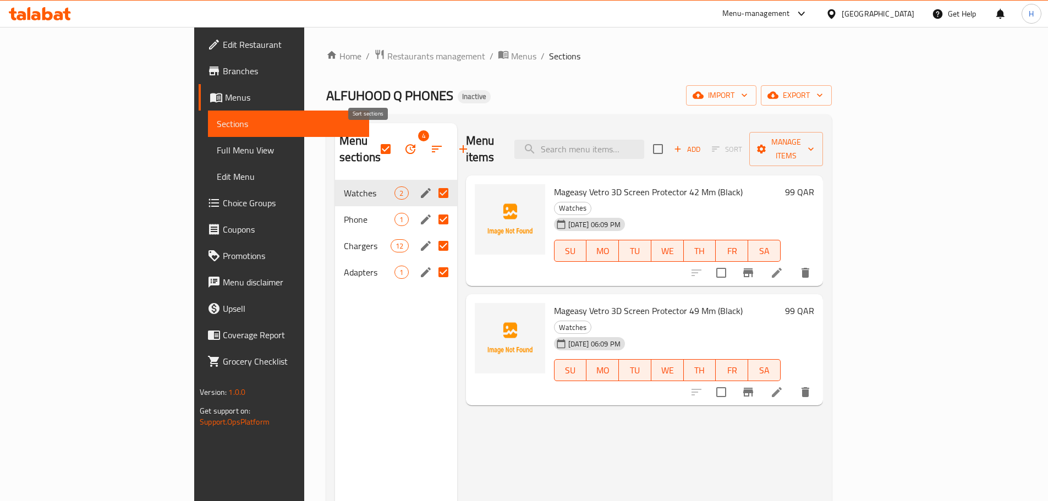
click at [423, 145] on button "button" at bounding box center [436, 149] width 26 height 26
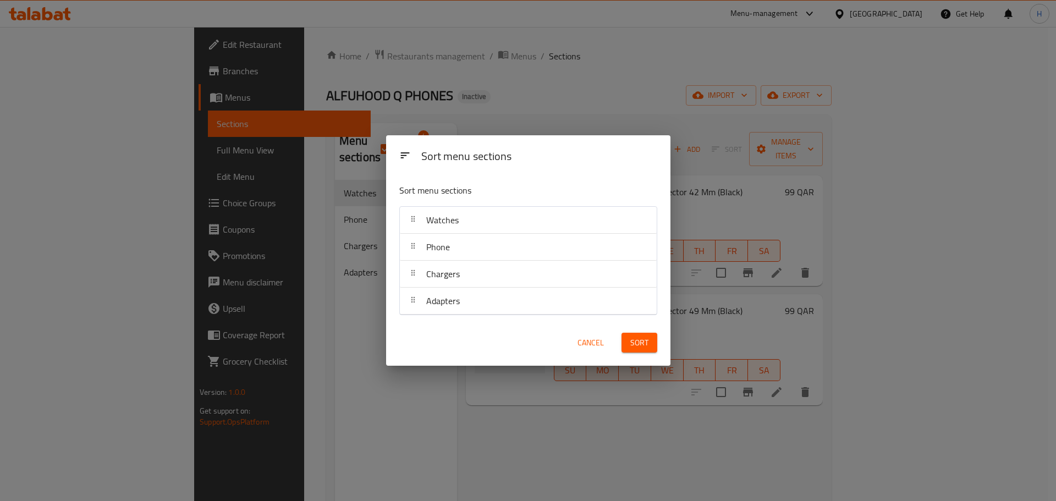
click at [345, 142] on div "Sort menu sections Sort menu sections Watches Phone Chargers Adapters Cancel So…" at bounding box center [528, 250] width 1056 height 501
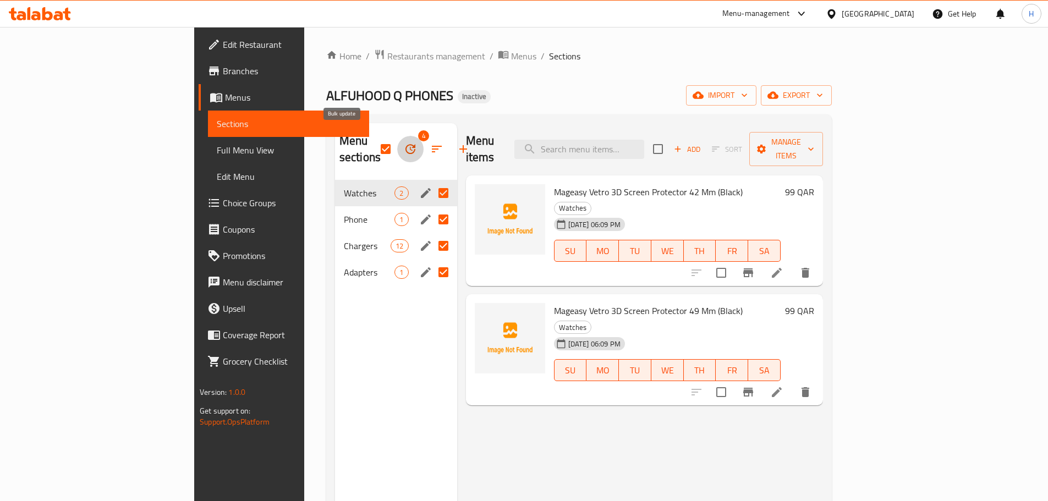
click at [405, 144] on icon "button" at bounding box center [410, 149] width 10 height 10
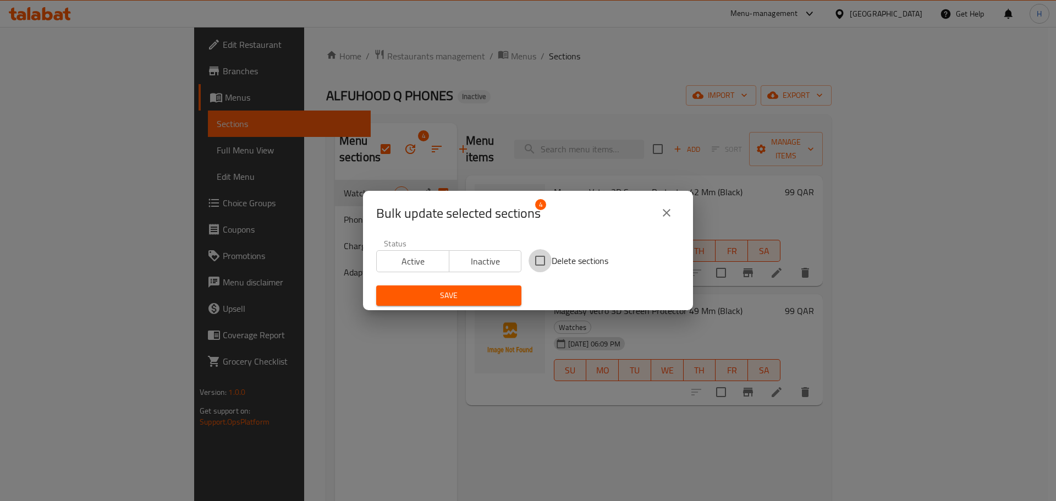
drag, startPoint x: 537, startPoint y: 256, endPoint x: 523, endPoint y: 263, distance: 15.7
click at [534, 256] on input "Delete sections" at bounding box center [539, 260] width 23 height 23
checkbox input "true"
click at [491, 291] on span "Save" at bounding box center [449, 296] width 128 height 14
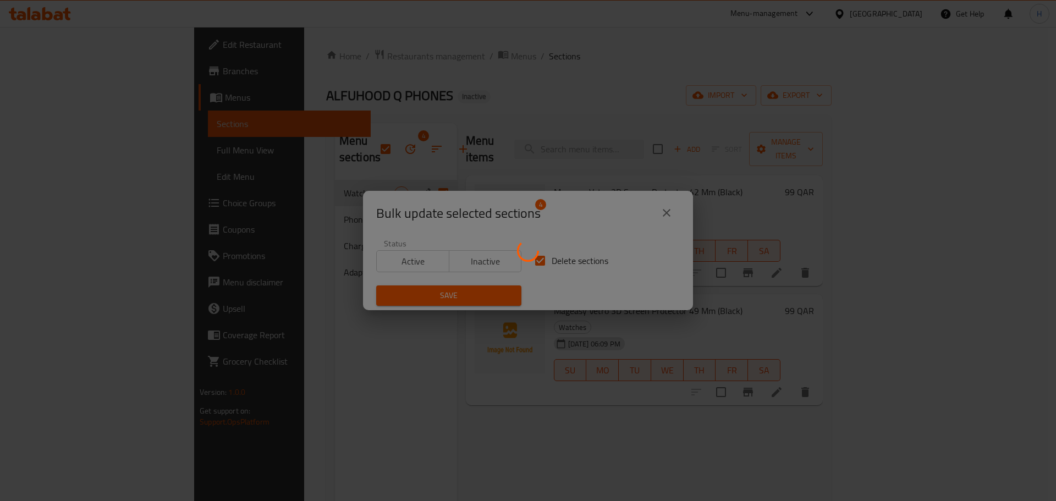
checkbox input "false"
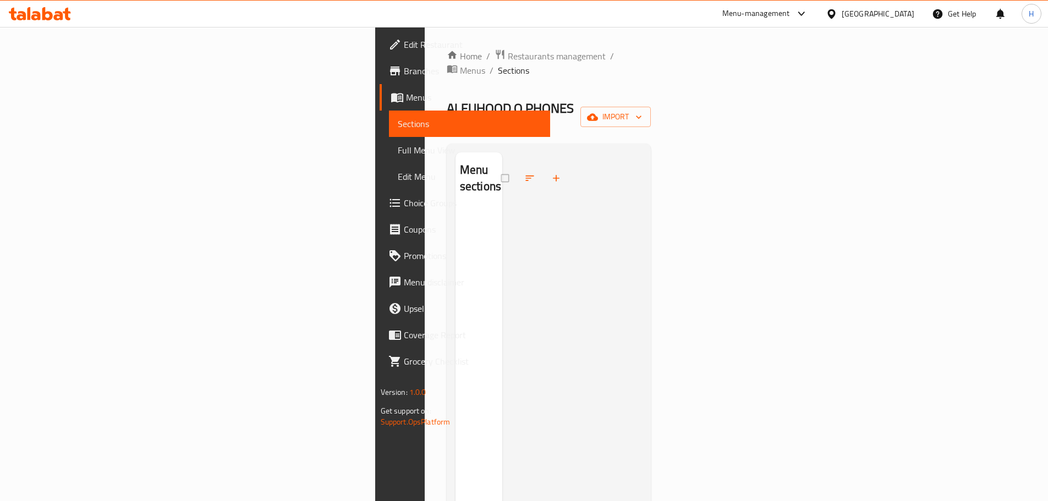
click at [651, 144] on div "Menu sections" at bounding box center [549, 403] width 205 height 519
click at [651, 107] on button "import" at bounding box center [615, 117] width 70 height 20
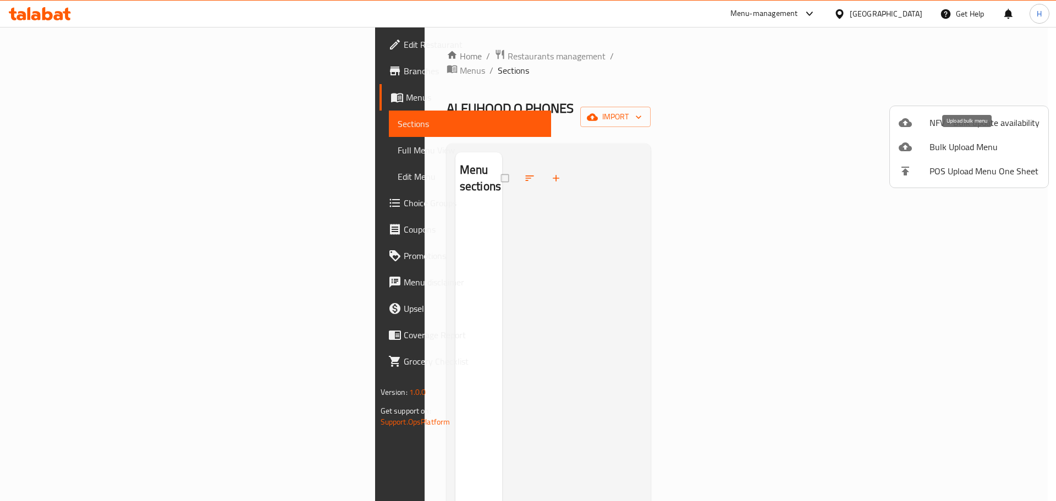
click at [968, 153] on span "Bulk Upload Menu" at bounding box center [984, 146] width 110 height 13
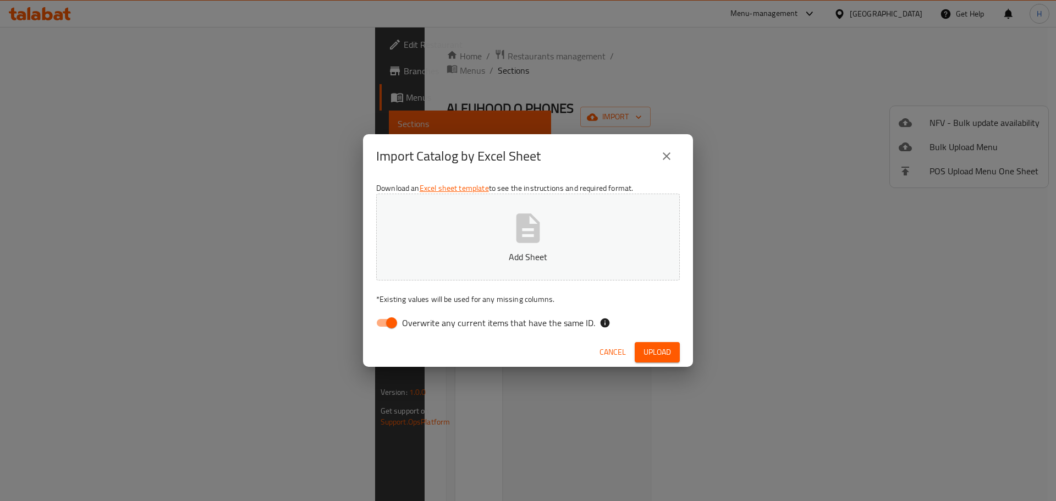
click at [393, 334] on div "Download an Excel sheet template to see the instructions and required format. A…" at bounding box center [528, 257] width 330 height 159
click at [399, 323] on input "Overwrite any current items that have the same ID." at bounding box center [391, 322] width 63 height 21
checkbox input "false"
click at [447, 277] on button "Add Sheet" at bounding box center [528, 237] width 304 height 87
click at [653, 352] on span "Upload" at bounding box center [656, 352] width 27 height 14
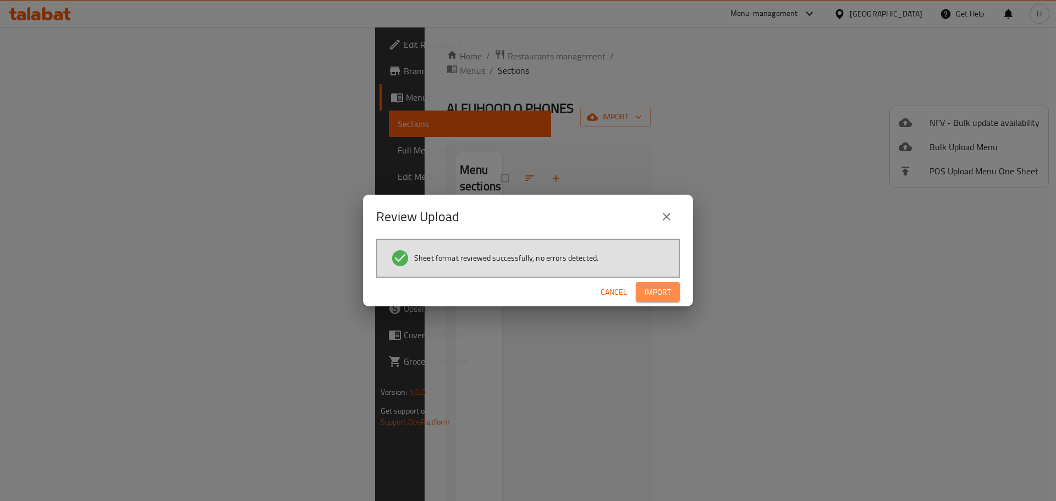
click at [657, 291] on span "Import" at bounding box center [657, 292] width 26 height 14
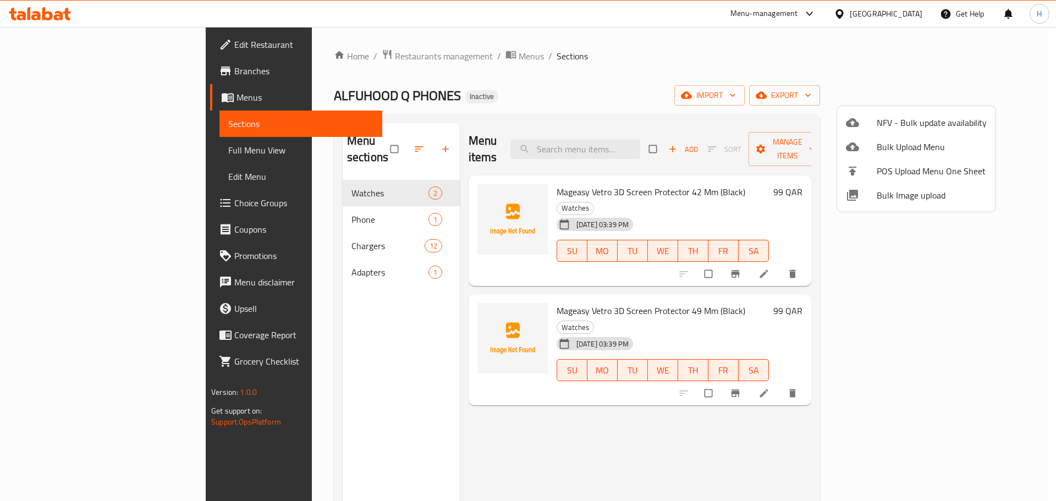
click at [71, 159] on div at bounding box center [528, 250] width 1056 height 501
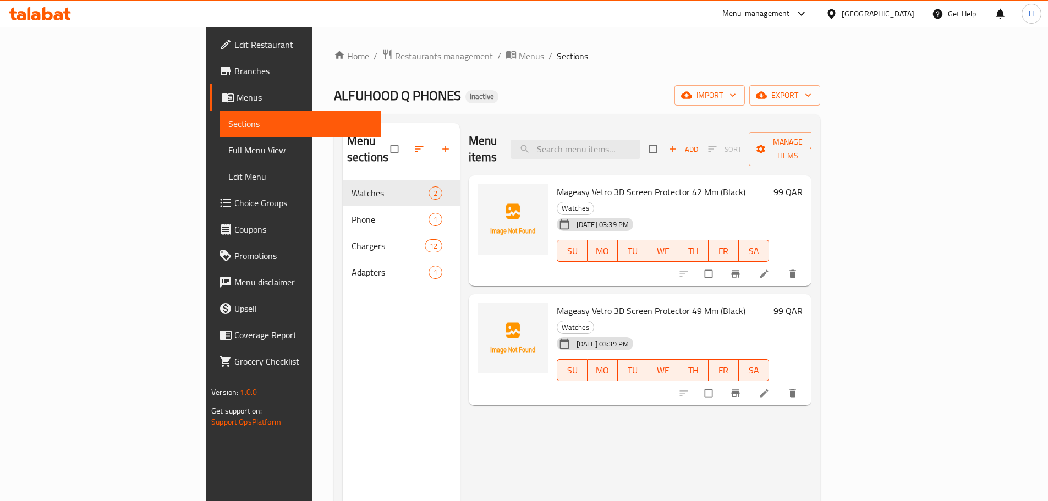
click at [228, 148] on span "Full Menu View" at bounding box center [300, 150] width 144 height 13
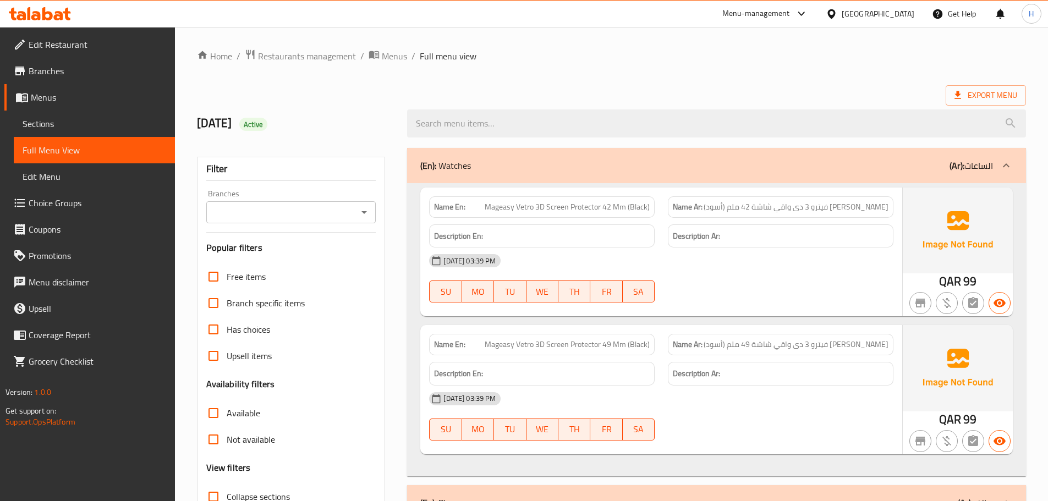
click at [355, 210] on div "Branches" at bounding box center [291, 212] width 170 height 22
click at [362, 206] on icon "Open" at bounding box center [363, 212] width 13 height 13
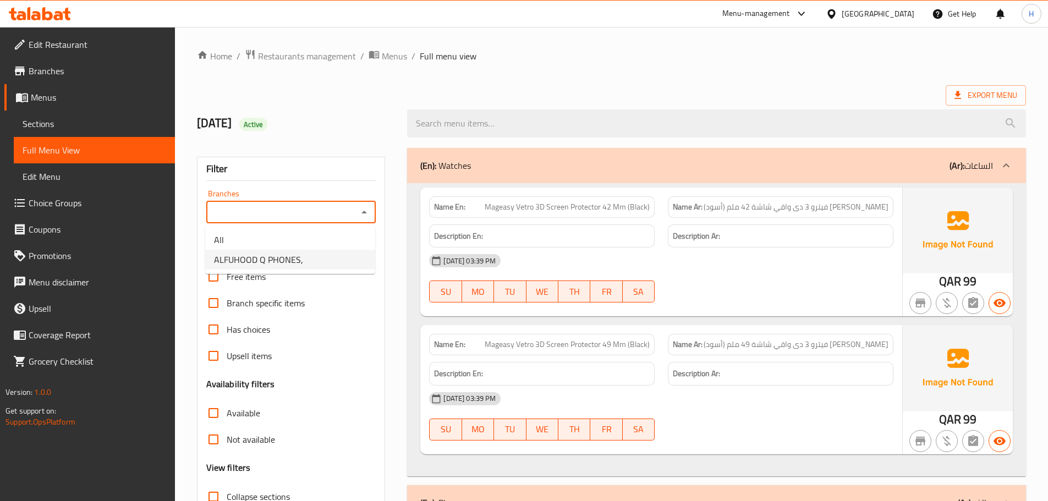
drag, startPoint x: 339, startPoint y: 261, endPoint x: 341, endPoint y: 253, distance: 8.0
click at [339, 261] on li "ALFUHOOD Q PHONES," at bounding box center [290, 260] width 170 height 20
type input "ALFUHOOD Q PHONES,"
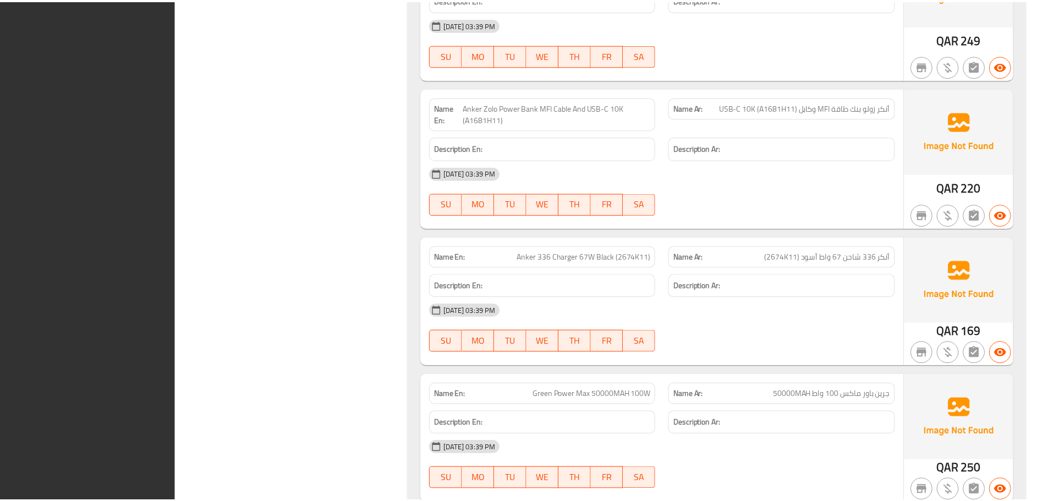
scroll to position [2186, 0]
